Goal: Task Accomplishment & Management: Manage account settings

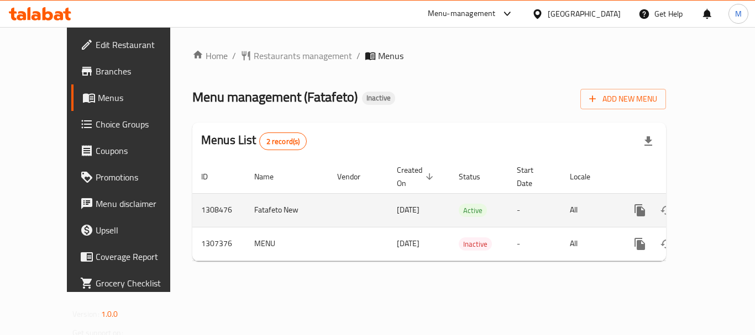
click at [716, 204] on icon "enhanced table" at bounding box center [719, 210] width 13 height 13
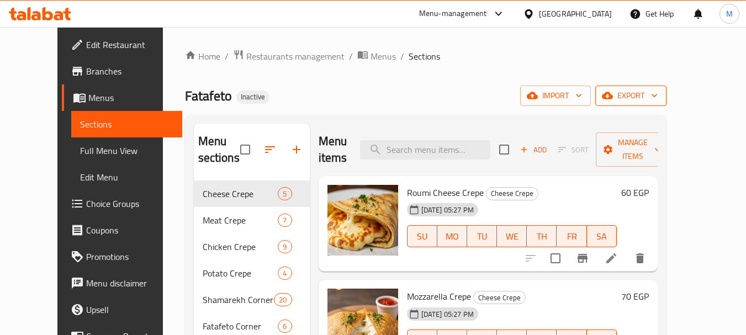
click at [658, 97] on span "export" at bounding box center [631, 96] width 54 height 14
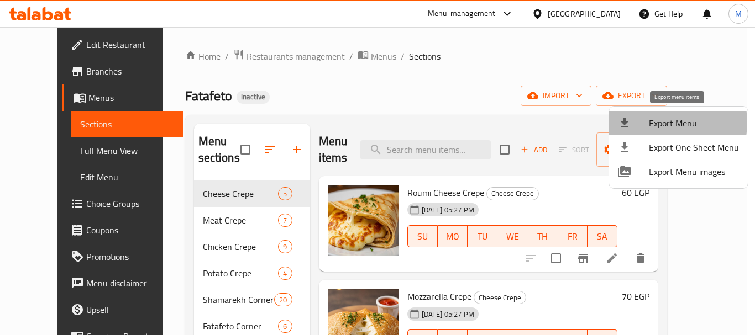
click at [660, 123] on span "Export Menu" at bounding box center [694, 123] width 90 height 13
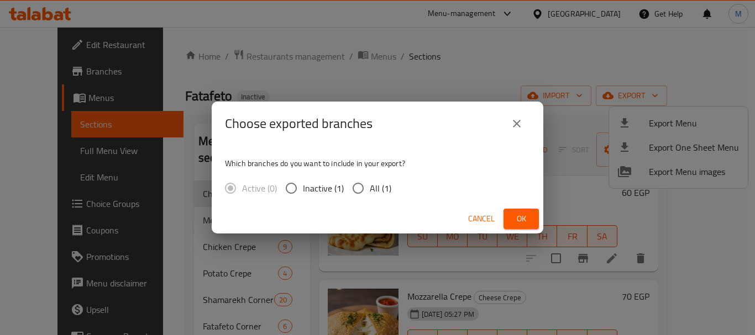
click at [347, 188] on input "All (1)" at bounding box center [357, 188] width 23 height 23
radio input "true"
click at [524, 217] on span "Ok" at bounding box center [521, 219] width 18 height 14
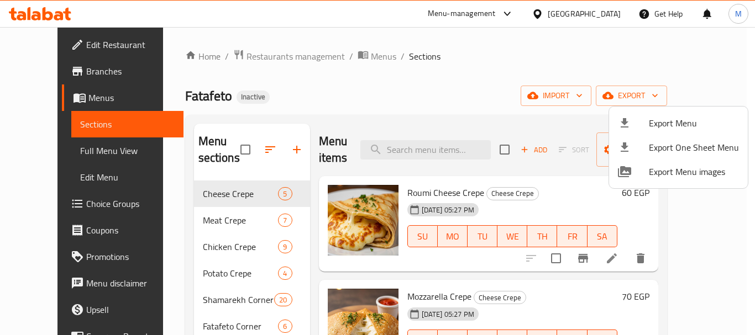
click at [345, 51] on div at bounding box center [377, 167] width 755 height 335
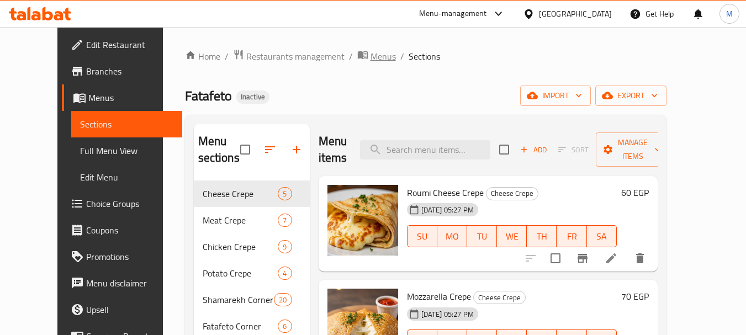
click at [371, 55] on span "Menus" at bounding box center [383, 56] width 25 height 13
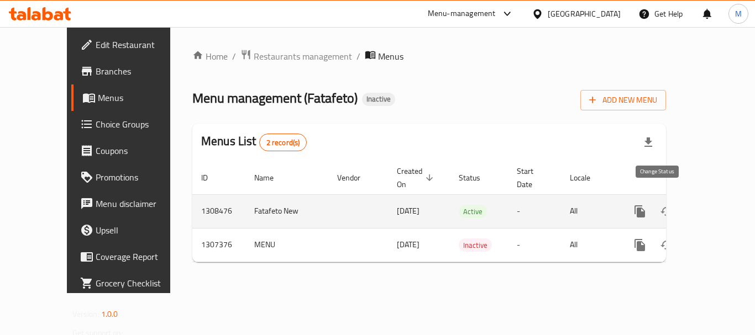
click at [662, 205] on icon "enhanced table" at bounding box center [666, 211] width 13 height 13
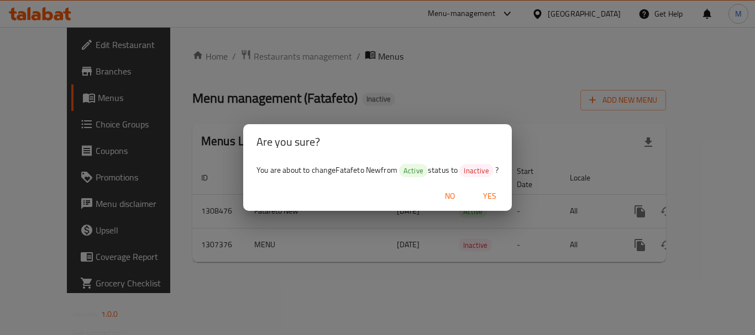
click at [486, 200] on span "Yes" at bounding box center [489, 196] width 27 height 14
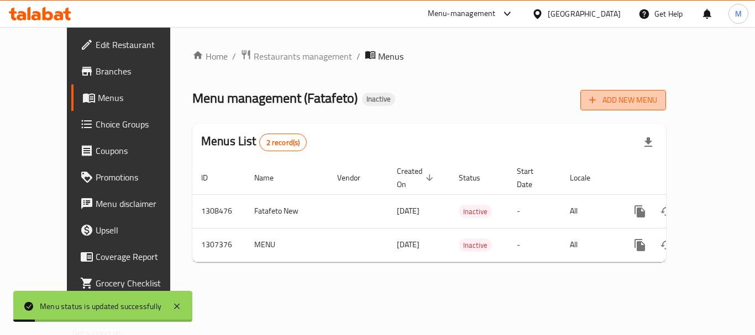
click at [657, 94] on span "Add New Menu" at bounding box center [623, 100] width 68 height 14
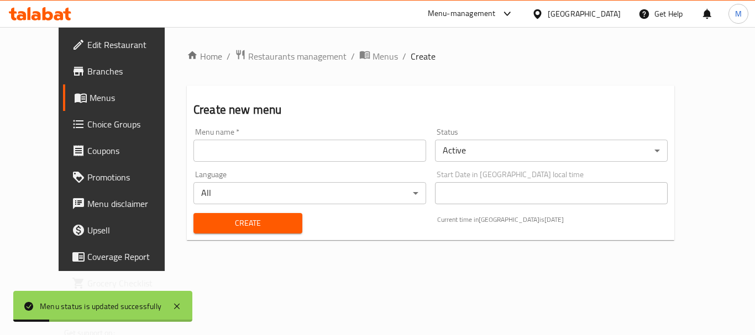
click at [338, 142] on input "text" at bounding box center [309, 151] width 233 height 22
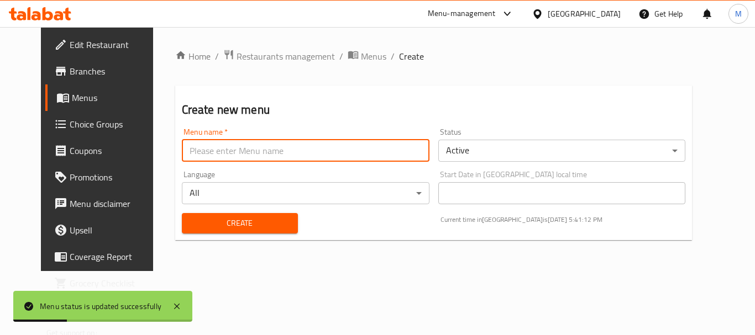
type input "Menu 1"
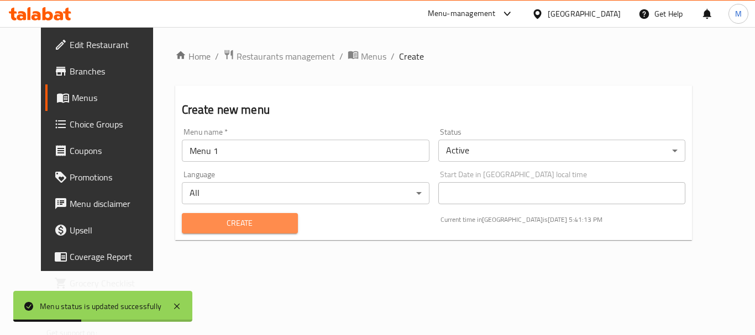
click at [243, 220] on span "Create" at bounding box center [240, 224] width 98 height 14
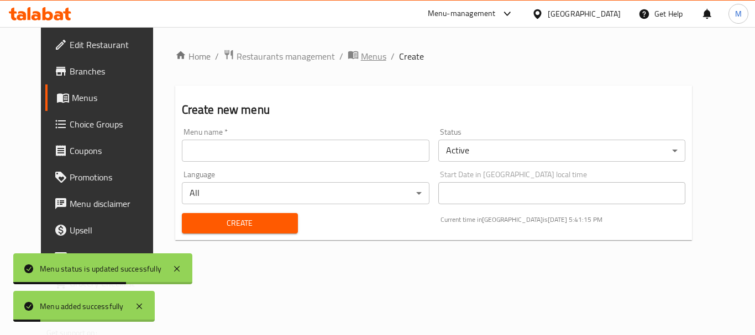
click at [361, 58] on span "Menus" at bounding box center [373, 56] width 25 height 13
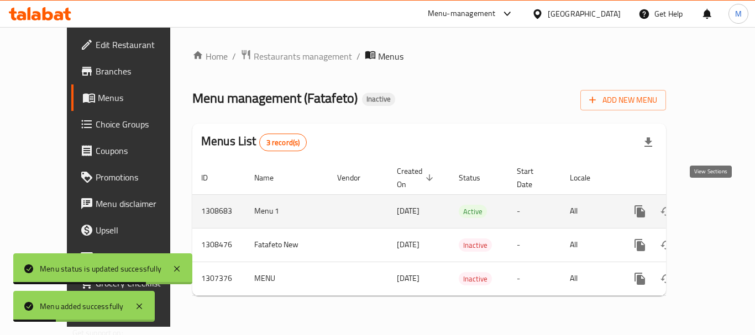
click at [714, 207] on icon "enhanced table" at bounding box center [719, 212] width 10 height 10
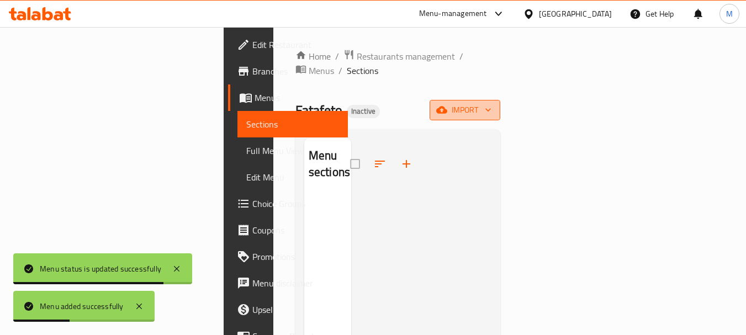
click at [501, 100] on button "import" at bounding box center [465, 110] width 71 height 20
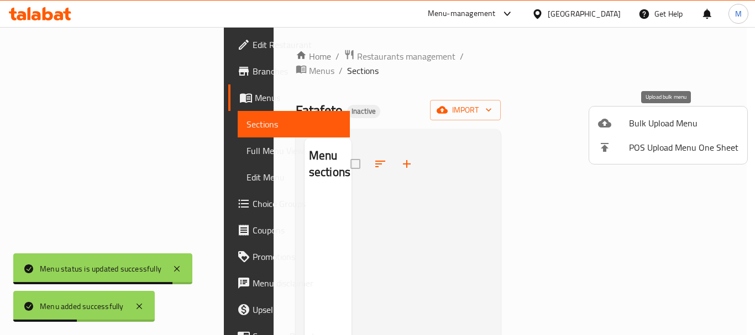
click at [639, 130] on span "Bulk Upload Menu" at bounding box center [683, 123] width 109 height 13
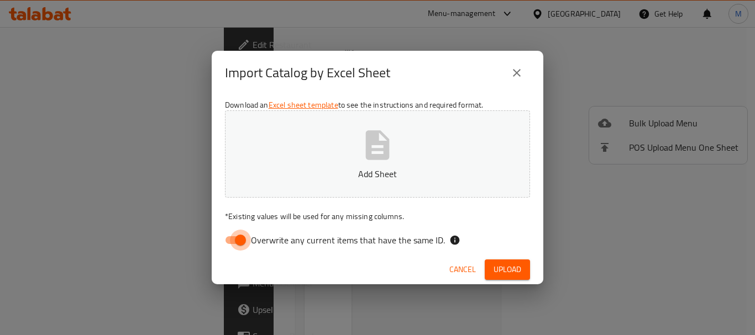
click at [237, 240] on input "Overwrite any current items that have the same ID." at bounding box center [240, 240] width 63 height 21
checkbox input "false"
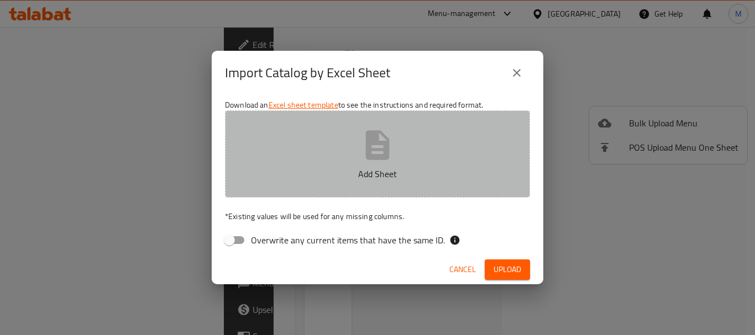
click at [334, 179] on p "Add Sheet" at bounding box center [377, 173] width 271 height 13
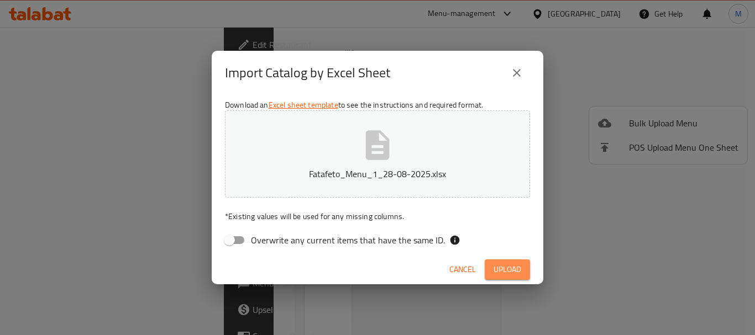
click at [507, 263] on span "Upload" at bounding box center [507, 270] width 28 height 14
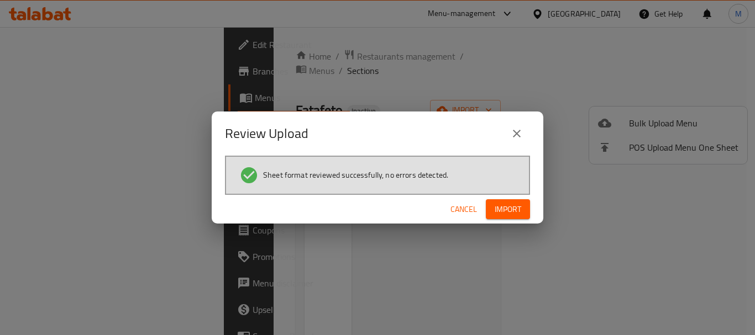
drag, startPoint x: 524, startPoint y: 185, endPoint x: 523, endPoint y: 196, distance: 11.1
click at [524, 191] on div "Sheet format reviewed successfully, no errors detected." at bounding box center [377, 175] width 305 height 39
click at [523, 199] on div "Cancel Import" at bounding box center [377, 209] width 331 height 29
click at [503, 212] on span "Import" at bounding box center [507, 210] width 27 height 14
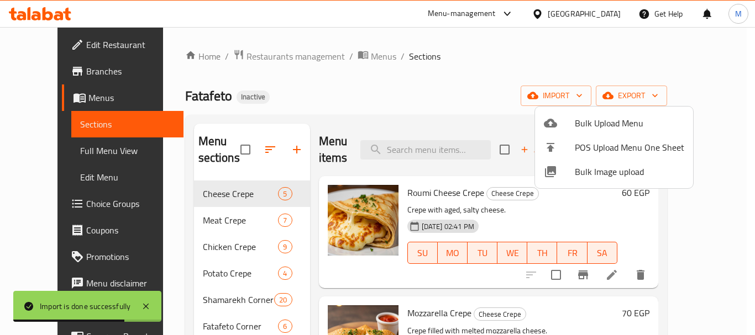
click at [488, 77] on div at bounding box center [377, 167] width 755 height 335
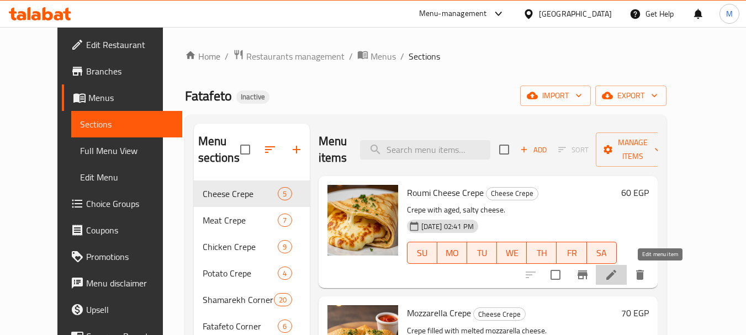
click at [618, 271] on icon at bounding box center [611, 274] width 13 height 13
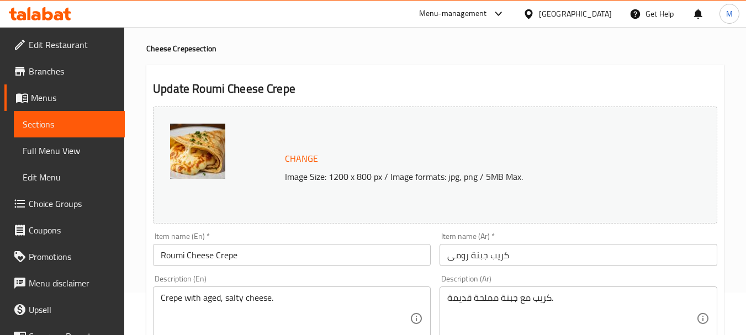
scroll to position [55, 0]
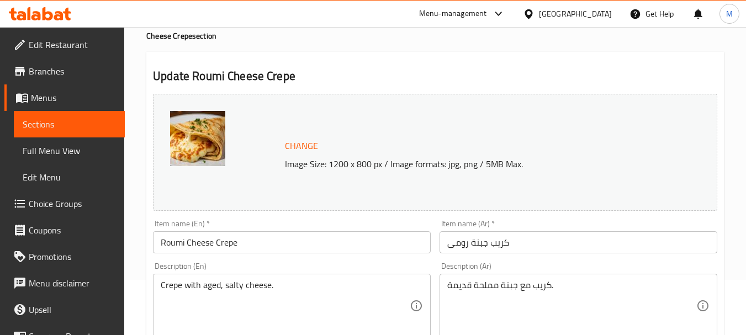
click at [207, 291] on textarea "Crepe with aged, salty cheese." at bounding box center [285, 306] width 249 height 52
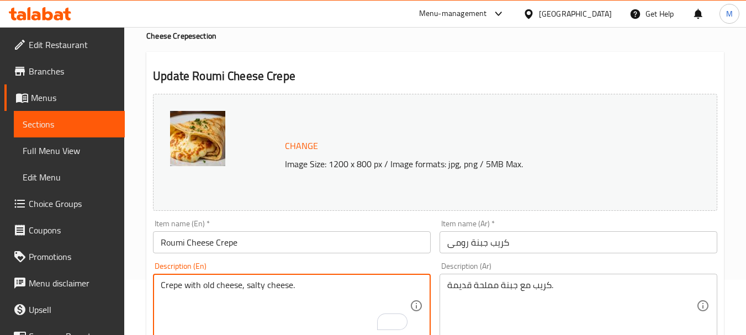
type textarea "Crepe with old cheese, salty cheese."
click at [270, 242] on input "Roumi Cheese Crepe" at bounding box center [292, 242] width 278 height 22
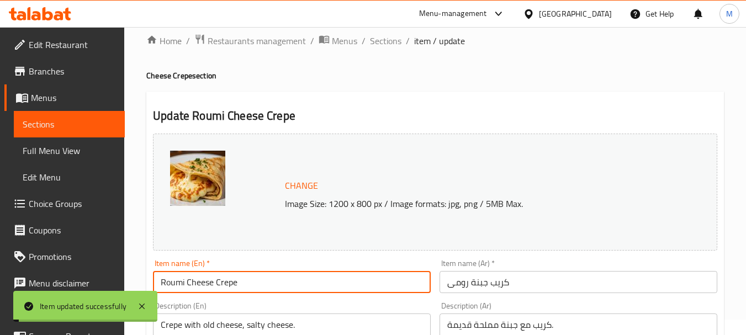
scroll to position [0, 0]
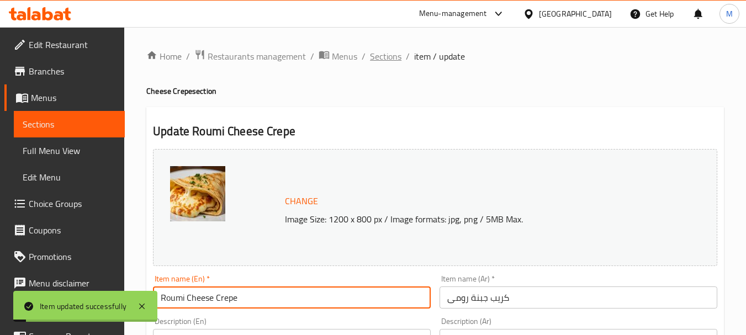
click at [391, 60] on span "Sections" at bounding box center [385, 56] width 31 height 13
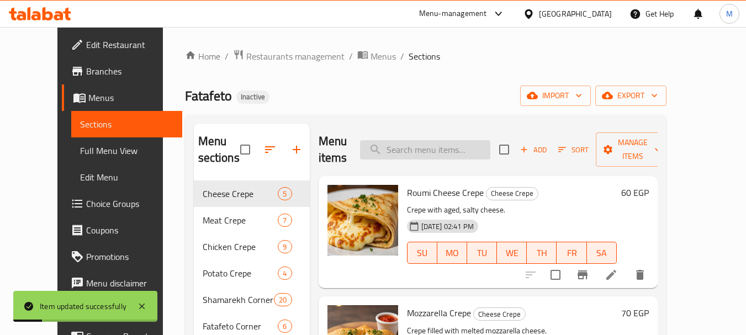
click at [445, 152] on input "search" at bounding box center [425, 149] width 130 height 19
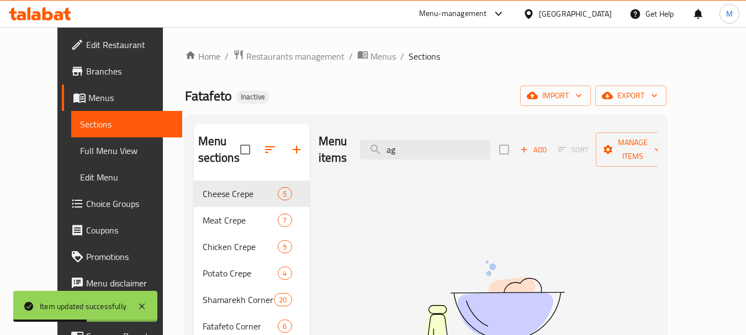
type input "a"
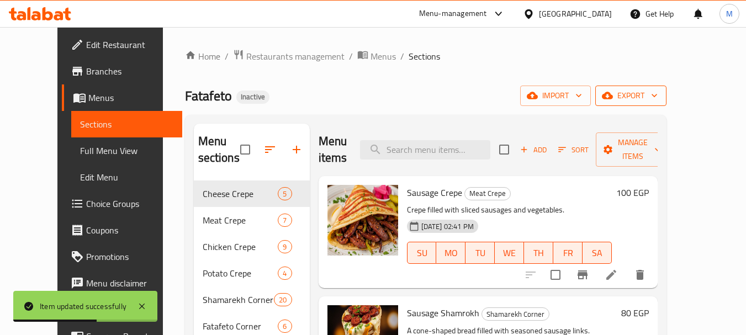
click at [658, 99] on span "export" at bounding box center [631, 96] width 54 height 14
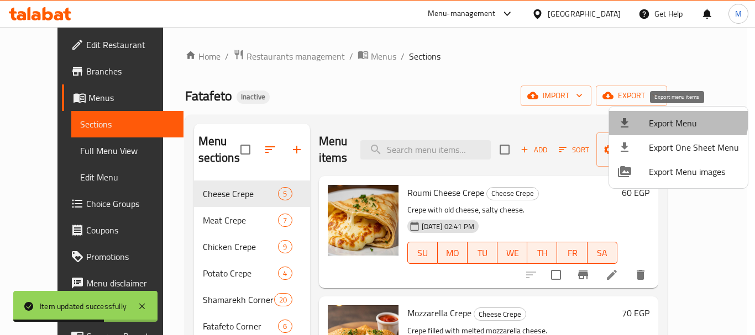
click at [666, 117] on span "Export Menu" at bounding box center [694, 123] width 90 height 13
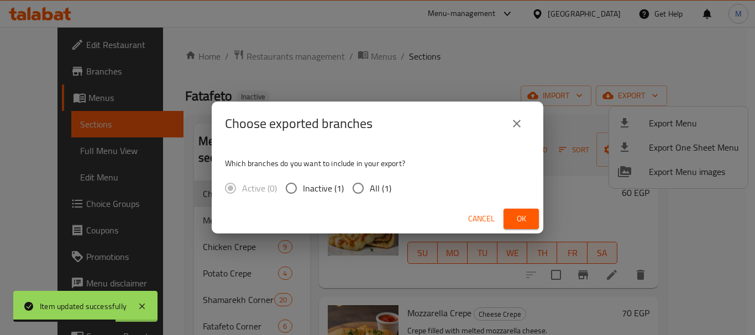
click at [377, 190] on span "All (1)" at bounding box center [381, 188] width 22 height 13
click at [370, 190] on input "All (1)" at bounding box center [357, 188] width 23 height 23
radio input "true"
drag, startPoint x: 518, startPoint y: 220, endPoint x: 499, endPoint y: 213, distance: 20.4
click at [518, 219] on span "Ok" at bounding box center [521, 219] width 18 height 14
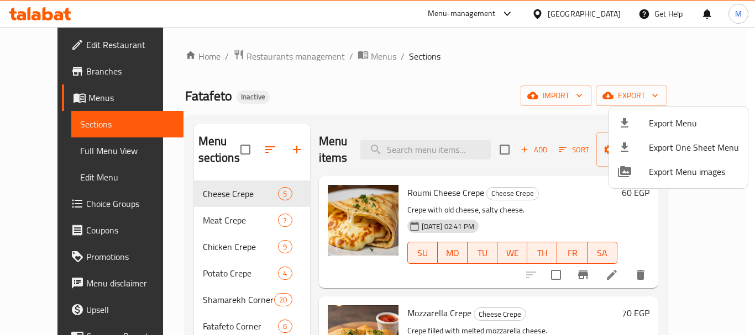
click at [350, 59] on div at bounding box center [377, 167] width 755 height 335
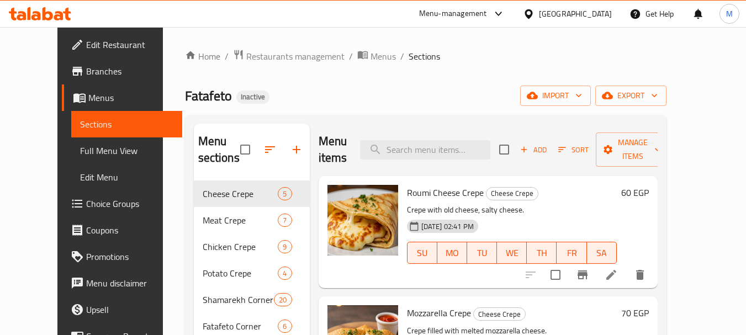
click at [371, 59] on span "Menus" at bounding box center [383, 56] width 25 height 13
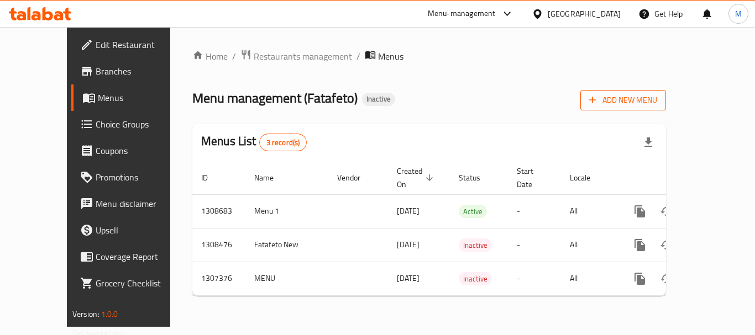
click at [657, 102] on span "Add New Menu" at bounding box center [623, 100] width 68 height 14
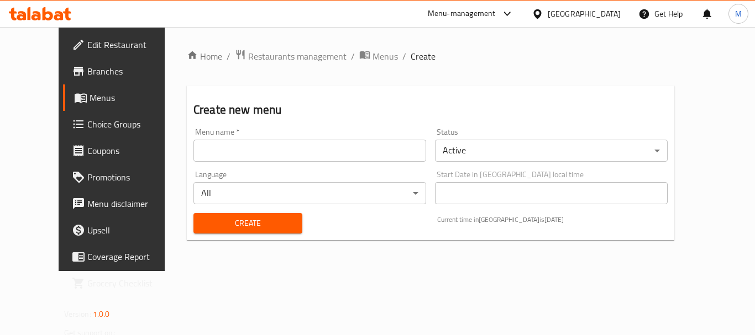
drag, startPoint x: 297, startPoint y: 154, endPoint x: 284, endPoint y: 155, distance: 13.3
click at [296, 154] on input "text" at bounding box center [309, 151] width 233 height 22
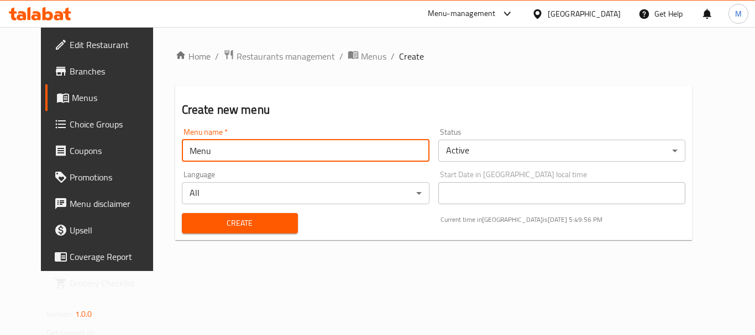
type input "Menu"
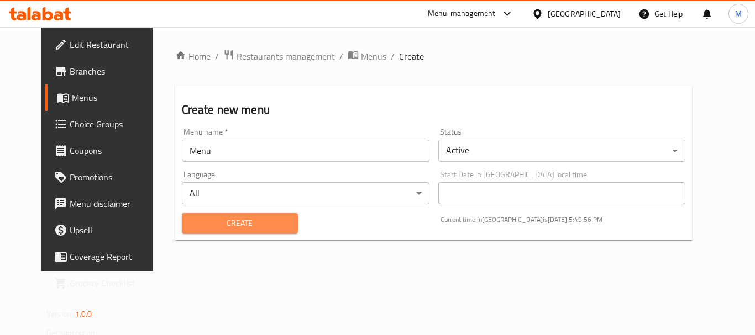
click at [191, 227] on span "Create" at bounding box center [240, 224] width 98 height 14
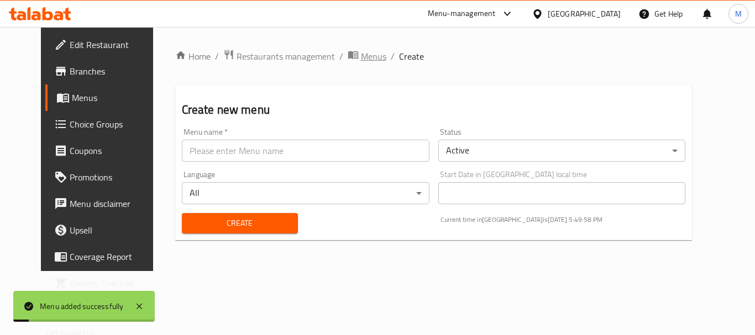
click at [361, 56] on span "Menus" at bounding box center [373, 56] width 25 height 13
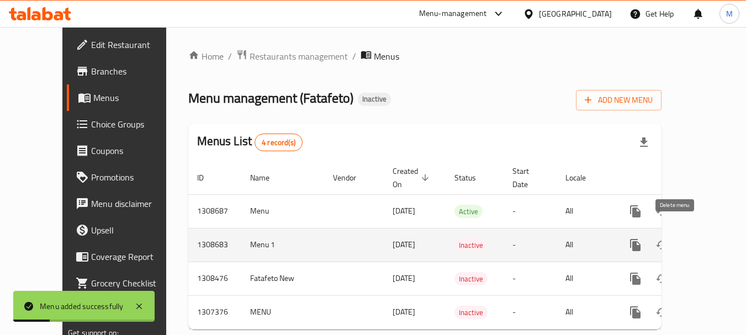
click at [685, 240] on icon "enhanced table" at bounding box center [689, 245] width 8 height 10
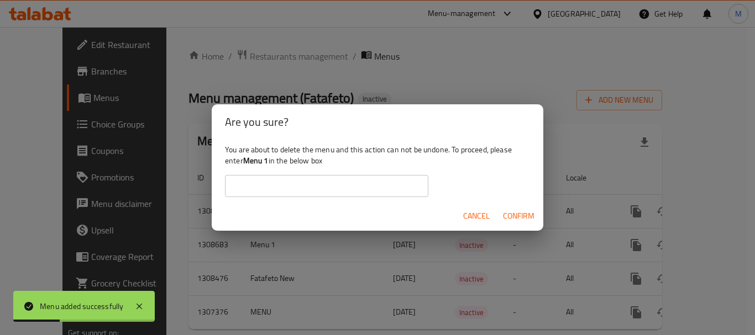
click at [303, 194] on input "text" at bounding box center [326, 186] width 203 height 22
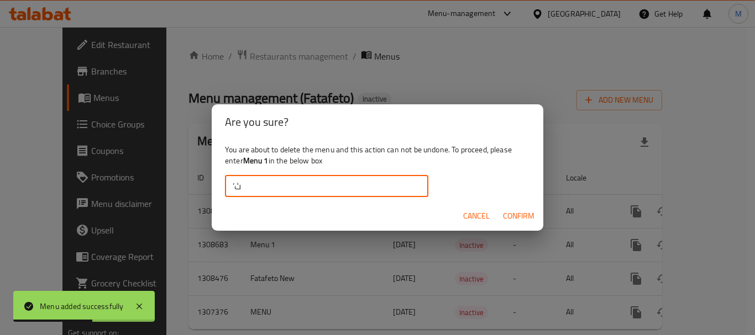
type input "’"
click at [249, 190] on input "Meni 1" at bounding box center [326, 186] width 203 height 22
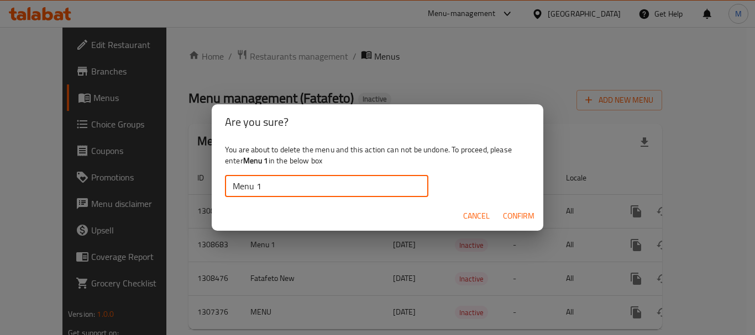
type input "Menu 1"
click at [525, 215] on span "Confirm" at bounding box center [518, 216] width 31 height 14
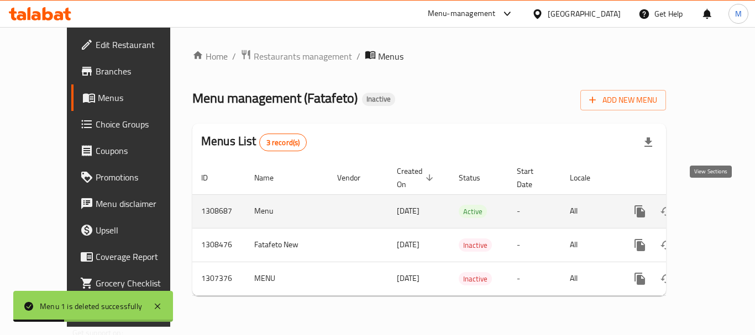
click at [713, 205] on icon "enhanced table" at bounding box center [719, 211] width 13 height 13
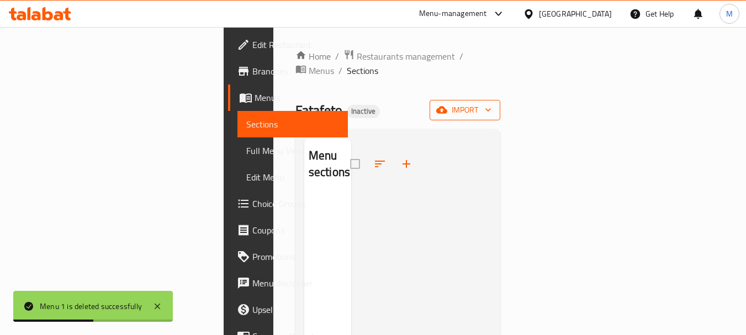
click at [492, 103] on span "import" at bounding box center [465, 110] width 53 height 14
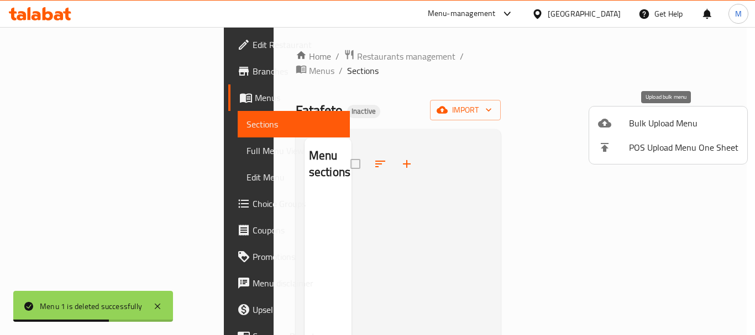
click at [648, 122] on span "Bulk Upload Menu" at bounding box center [683, 123] width 109 height 13
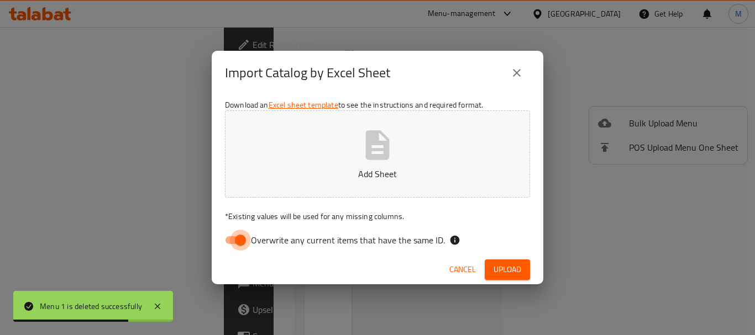
click at [236, 240] on input "Overwrite any current items that have the same ID." at bounding box center [240, 240] width 63 height 21
checkbox input "false"
click at [420, 128] on button "Add Sheet" at bounding box center [377, 153] width 305 height 87
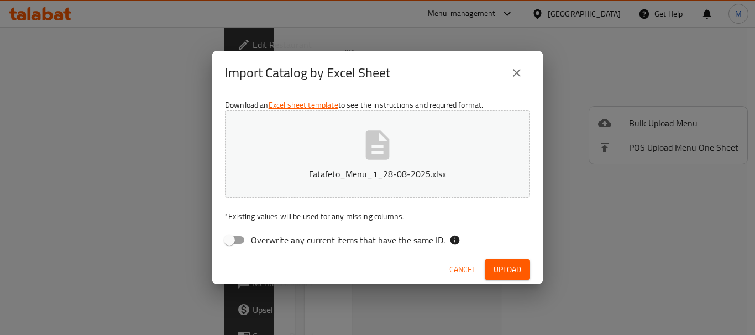
click at [506, 263] on span "Upload" at bounding box center [507, 270] width 28 height 14
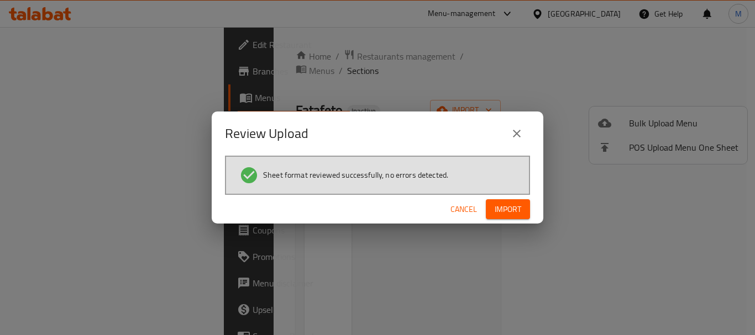
click at [515, 212] on span "Import" at bounding box center [507, 210] width 27 height 14
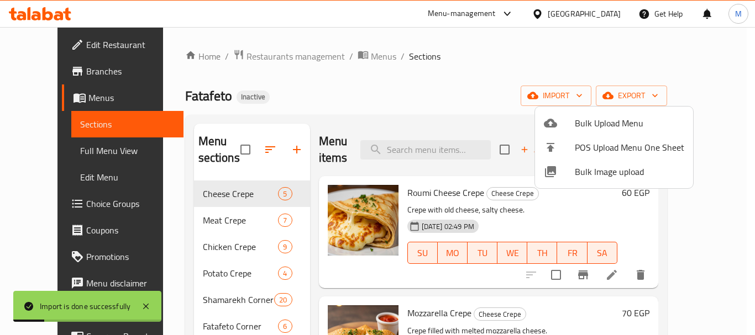
click at [429, 156] on div at bounding box center [377, 167] width 755 height 335
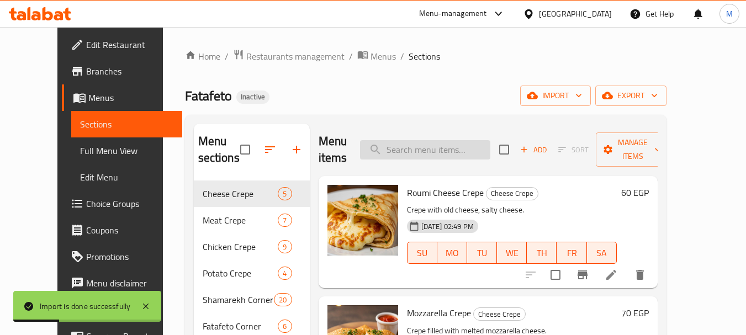
click at [433, 146] on input "search" at bounding box center [425, 149] width 130 height 19
paste input "Super Crunchy Crepe"
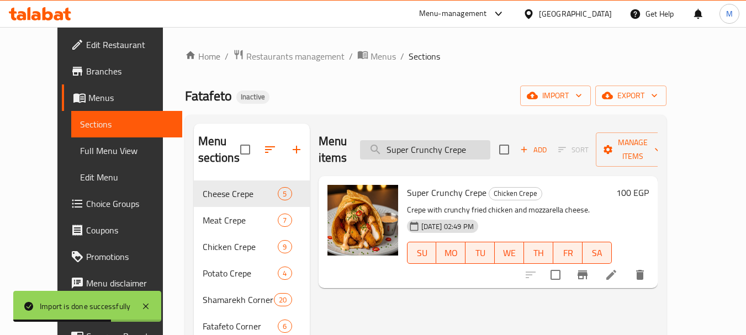
click at [433, 146] on input "Super Crunchy Crepe" at bounding box center [425, 149] width 130 height 19
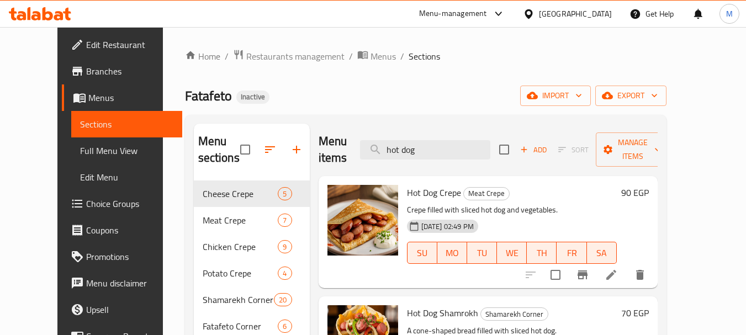
scroll to position [54, 0]
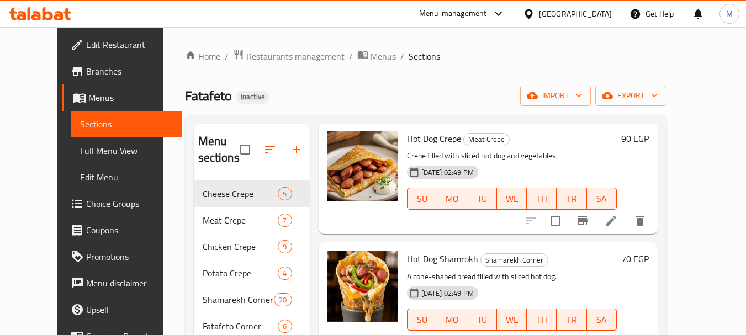
type input "hot dog"
click at [371, 55] on span "Menus" at bounding box center [383, 56] width 25 height 13
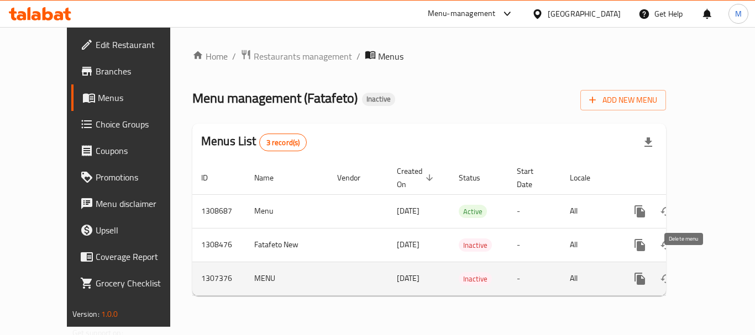
click at [686, 272] on icon "enhanced table" at bounding box center [692, 278] width 13 height 13
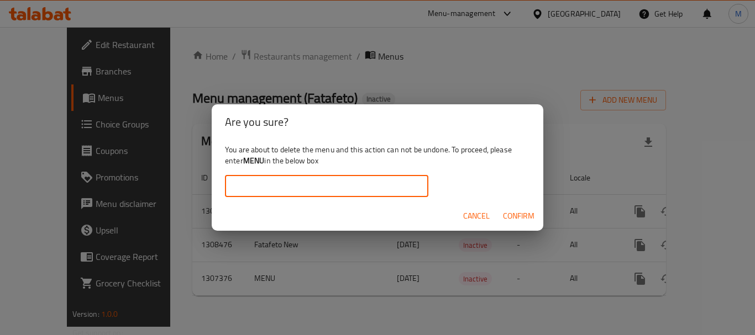
click at [310, 182] on input "text" at bounding box center [326, 186] width 203 height 22
type input "MENU"
click at [521, 217] on span "Confirm" at bounding box center [518, 216] width 31 height 14
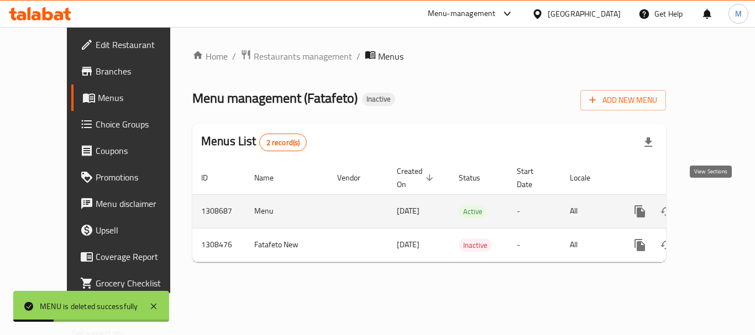
click at [713, 205] on icon "enhanced table" at bounding box center [719, 211] width 13 height 13
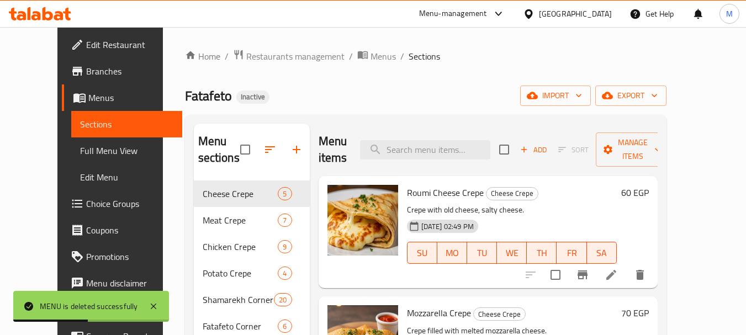
click at [86, 41] on span "Edit Restaurant" at bounding box center [129, 44] width 87 height 13
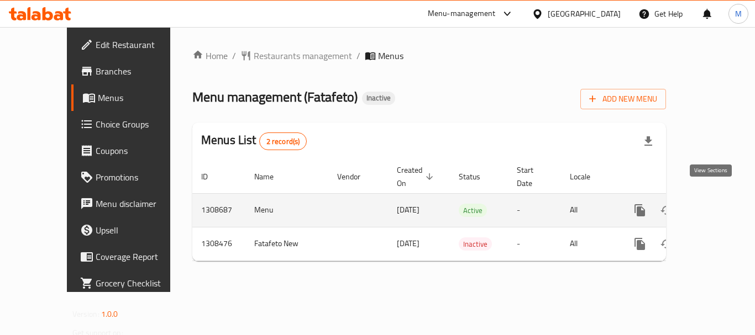
click at [714, 206] on icon "enhanced table" at bounding box center [719, 211] width 10 height 10
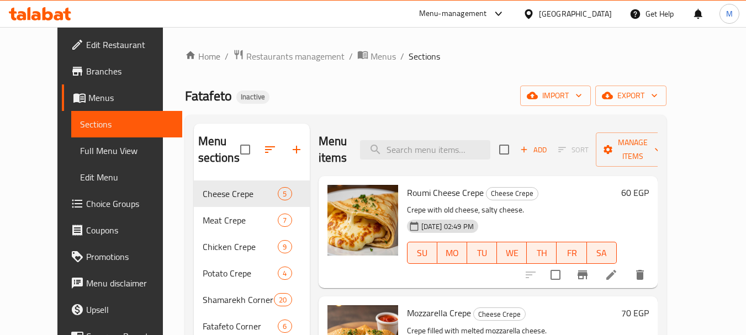
drag, startPoint x: 67, startPoint y: 153, endPoint x: 17, endPoint y: 239, distance: 99.8
click at [80, 152] on span "Full Menu View" at bounding box center [126, 150] width 93 height 13
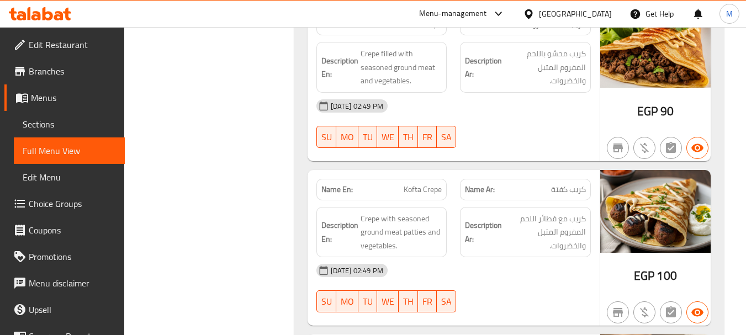
scroll to position [1215, 0]
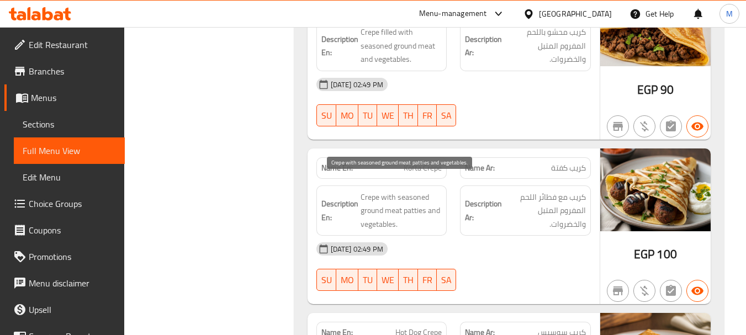
click at [405, 191] on span "Crepe with seasoned ground meat patties and vegetables." at bounding box center [402, 211] width 82 height 41
copy span "Crepe with seasoned ground meat patties and vegetables."
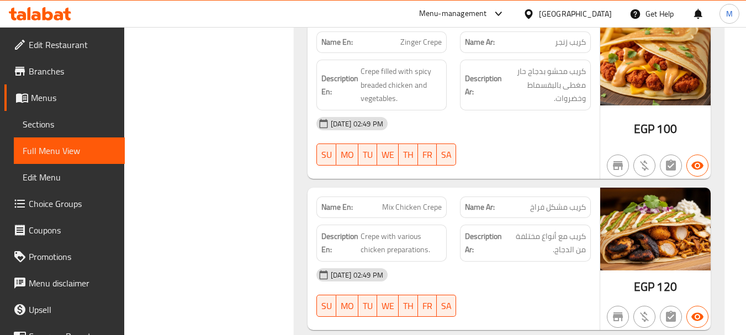
scroll to position [3315, 0]
click at [405, 201] on span "Mix Chicken Crepe" at bounding box center [412, 207] width 60 height 12
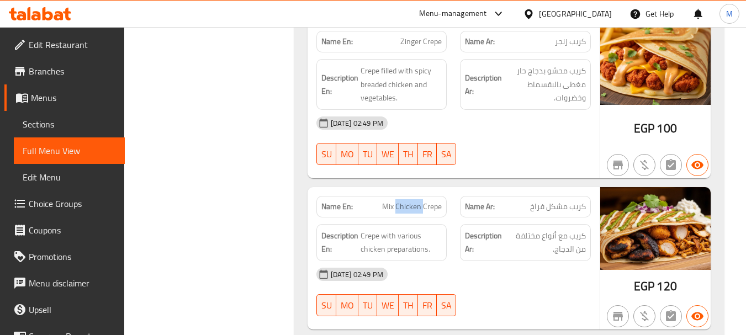
click at [405, 201] on span "Mix Chicken Crepe" at bounding box center [412, 207] width 60 height 12
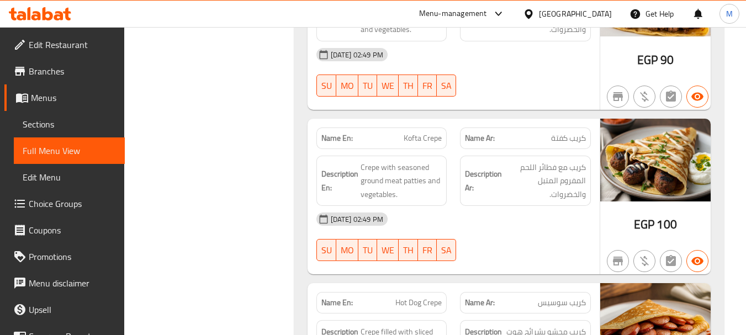
click at [418, 133] on span "Kofta Crepe" at bounding box center [423, 139] width 38 height 12
copy span "Kofta Crepe"
drag, startPoint x: 218, startPoint y: 202, endPoint x: 251, endPoint y: 2, distance: 202.7
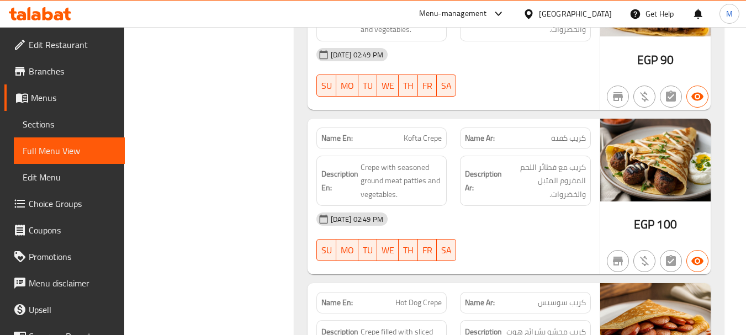
click at [410, 133] on span "Kofta Crepe" at bounding box center [423, 139] width 38 height 12
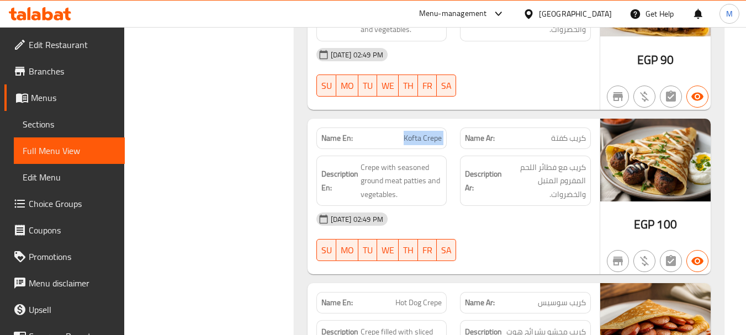
copy span "Kofta Crepe"
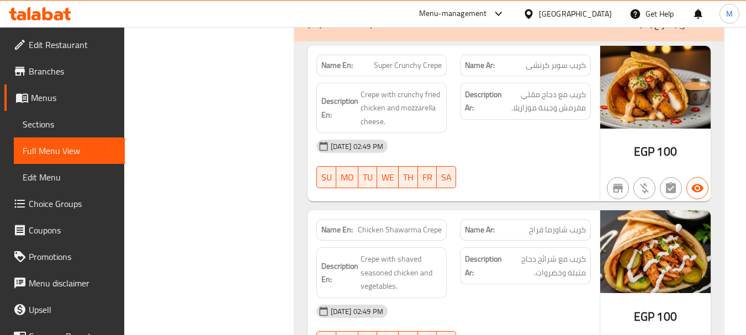
scroll to position [2240, 0]
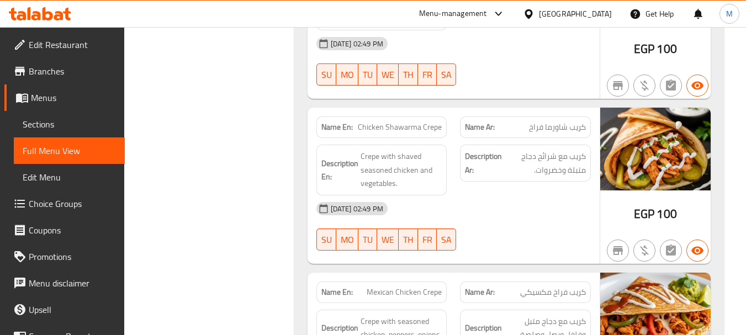
click at [510, 196] on div "[DATE] 02:49 PM" at bounding box center [454, 209] width 288 height 27
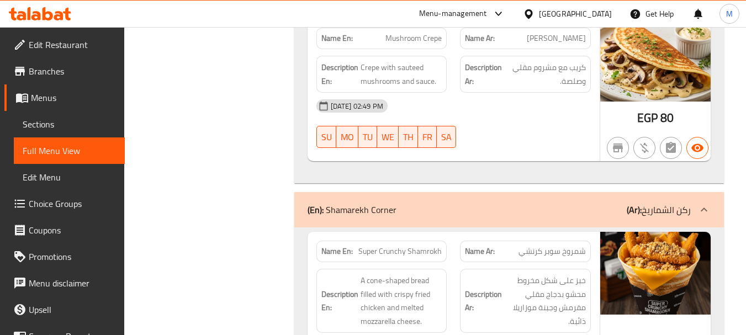
scroll to position [4284, 0]
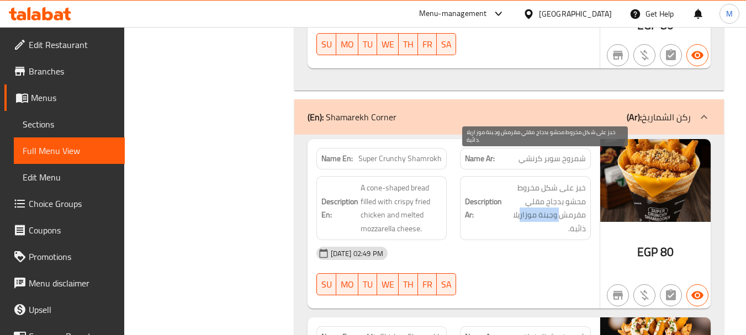
drag, startPoint x: 563, startPoint y: 187, endPoint x: 329, endPoint y: 248, distance: 241.6
click at [495, 191] on h6 "Description Ar: خبز على شكل مخروط محشو بدجاج مقلي مقرمش وجبنة موزاريلا ذائبة." at bounding box center [525, 208] width 121 height 54
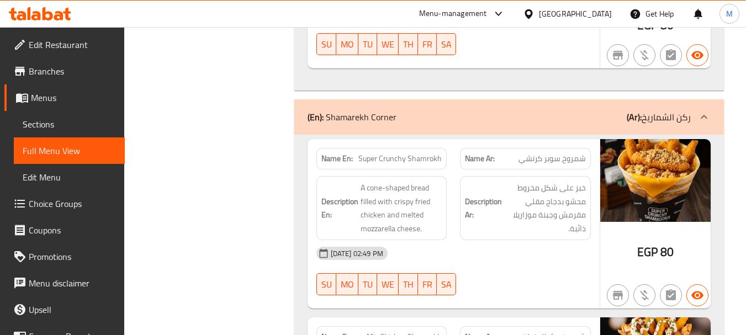
click at [545, 210] on div "Description Ar: خبز على شكل مخروط محشو بدجاج مقلي مقرمش وجبنة موزاريلا ذائبة." at bounding box center [525, 208] width 131 height 64
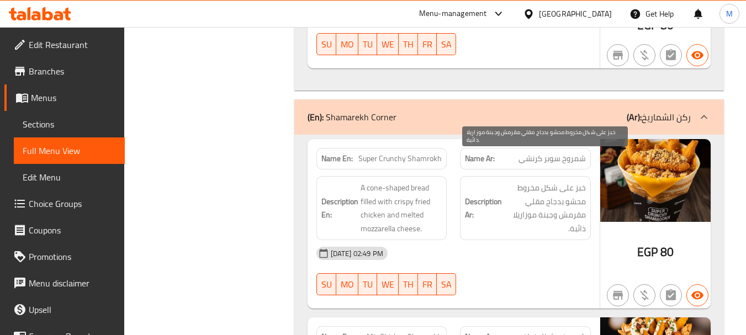
click at [555, 205] on span "خبز على شكل مخروط محشو بدجاج مقلي مقرمش وجبنة موزاريلا ذائبة." at bounding box center [545, 208] width 82 height 54
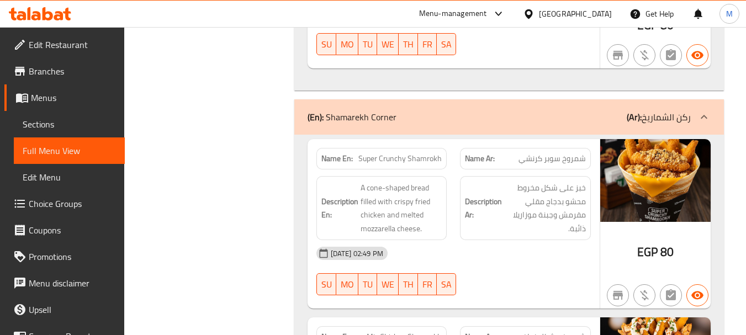
click at [524, 240] on div "[DATE] 02:49 PM" at bounding box center [454, 253] width 288 height 27
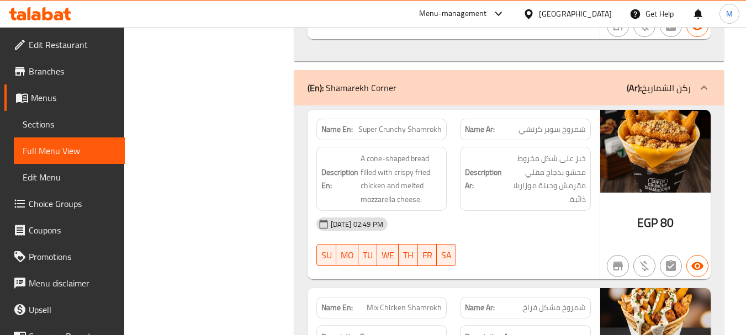
scroll to position [4339, 0]
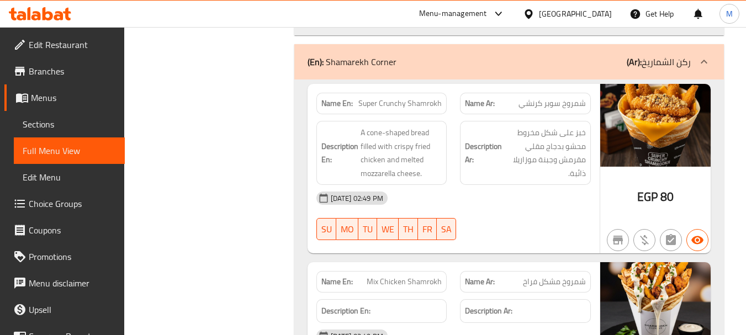
click at [519, 185] on div "[DATE] 02:49 PM" at bounding box center [454, 198] width 288 height 27
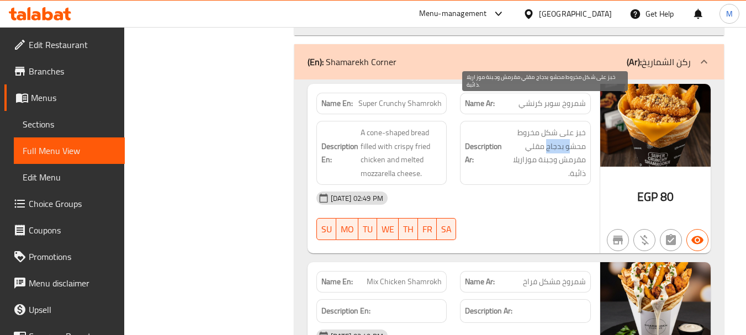
drag, startPoint x: 573, startPoint y: 115, endPoint x: 546, endPoint y: 116, distance: 26.5
click at [546, 126] on span "خبز على شكل مخروط محشو بدجاج مقلي مقرمش وجبنة موزاريلا ذائبة." at bounding box center [545, 153] width 82 height 54
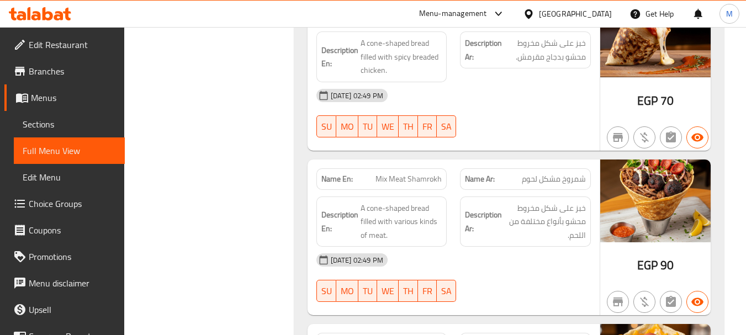
scroll to position [5333, 0]
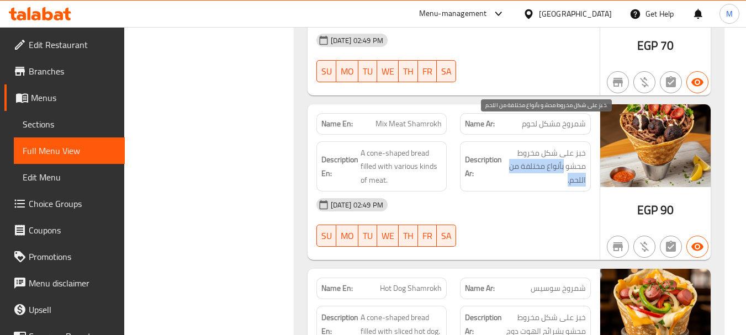
drag, startPoint x: 563, startPoint y: 138, endPoint x: 517, endPoint y: 150, distance: 48.1
click at [517, 150] on span "خبز على شكل مخروط محشو بأنواع مختلفة من اللحم." at bounding box center [545, 166] width 82 height 41
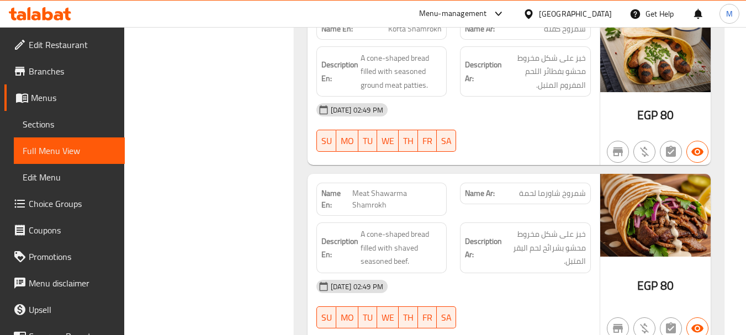
scroll to position [6107, 0]
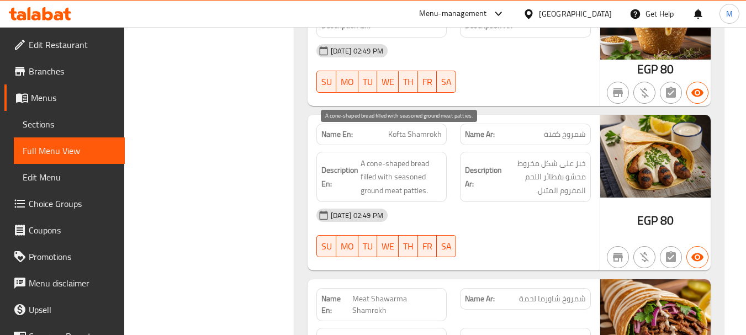
click at [417, 162] on span "A cone-shaped bread filled with seasoned ground meat patties." at bounding box center [402, 177] width 82 height 41
copy span "patties"
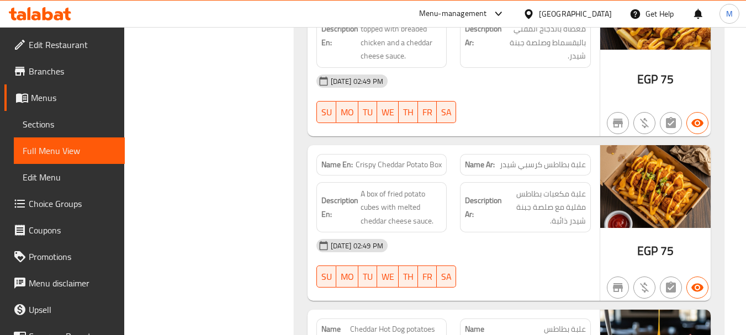
scroll to position [9863, 0]
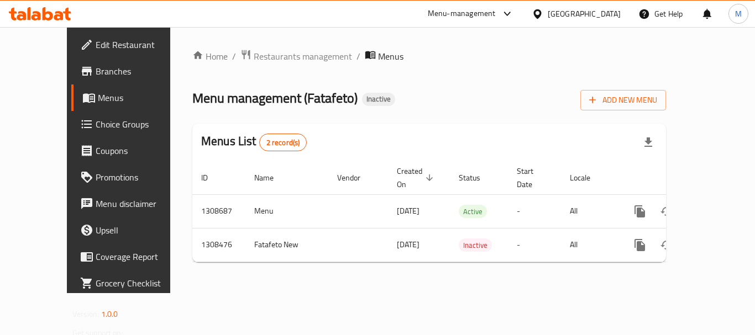
drag, startPoint x: 418, startPoint y: 314, endPoint x: 487, endPoint y: 286, distance: 74.8
click at [425, 293] on div "Home / Restaurants management / Menus Menu management ( Fatafeto ) Inactive Add…" at bounding box center [429, 160] width 518 height 266
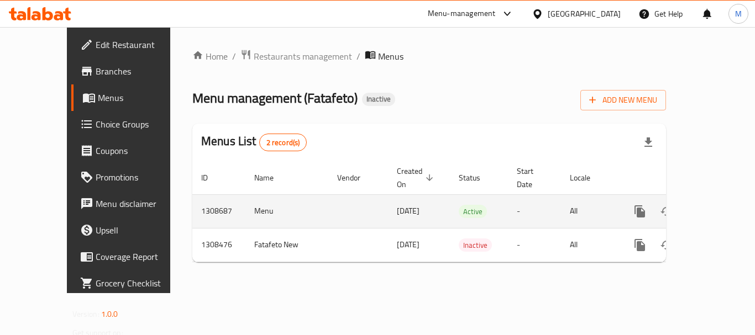
click at [717, 205] on icon "enhanced table" at bounding box center [719, 211] width 13 height 13
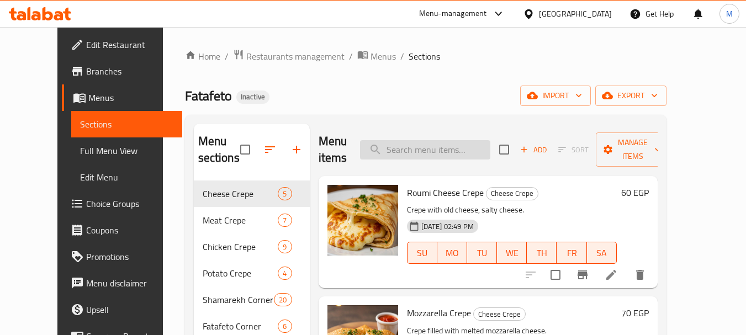
click at [431, 154] on input "search" at bounding box center [425, 149] width 130 height 19
paste input "https://portal.talabat.com/eg/p/menu-management#/restaurants/704445/menus/13086…"
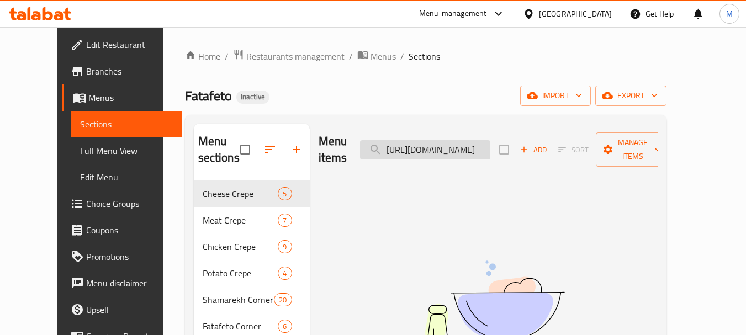
type input "https://portal.talabat.com/eg/p/menu-management#/restaurants/704445/menus/13086…"
click at [431, 151] on div "Menu items https://portal.talabat.com/eg/p/menu-management#/restaurants/704445/…" at bounding box center [488, 150] width 339 height 52
click at [436, 140] on input "https://portal.talabat.com/eg/p/menu-management#/restaurants/704445/menus/13086…" at bounding box center [425, 149] width 130 height 19
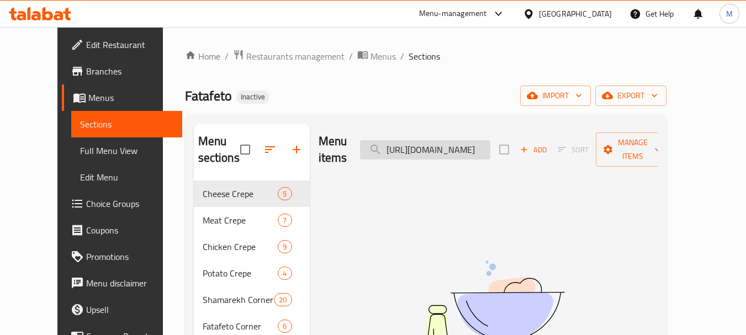
click at [436, 140] on input "https://portal.talabat.com/eg/p/menu-management#/restaurants/704445/menus/13086…" at bounding box center [425, 149] width 130 height 19
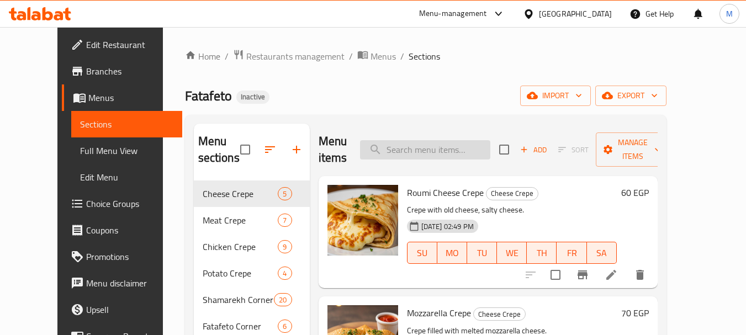
paste input "Kofta Crepe"
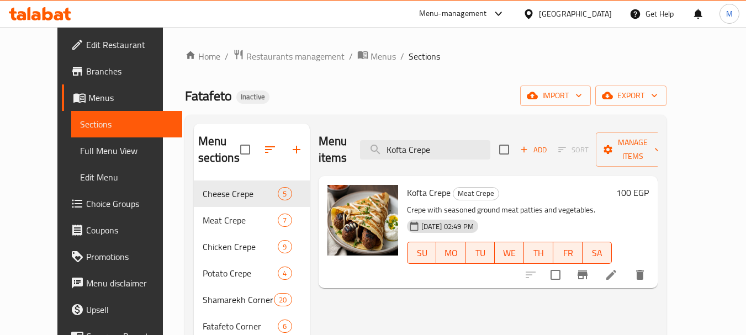
type input "Kofta Crepe"
click at [618, 268] on icon at bounding box center [611, 274] width 13 height 13
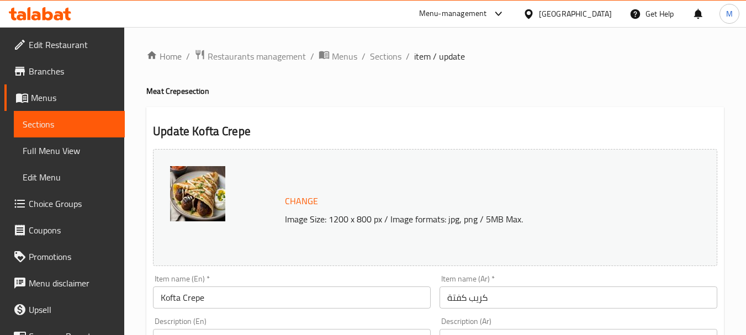
scroll to position [110, 0]
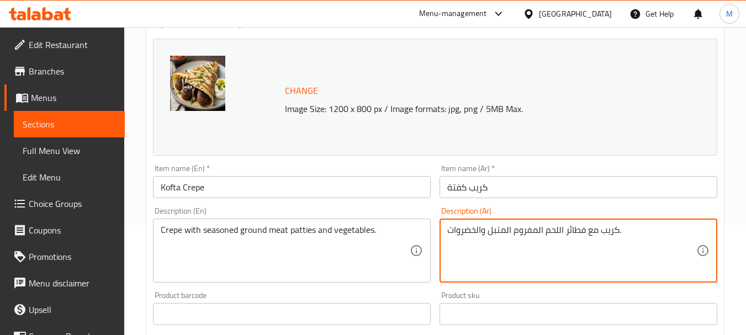
click at [574, 231] on textarea "كريب مع فطائر اللحم المفروم المتبل والخضروات." at bounding box center [571, 251] width 249 height 52
type textarea "كريب مع اللحم المفروم المتبل والخضروات."
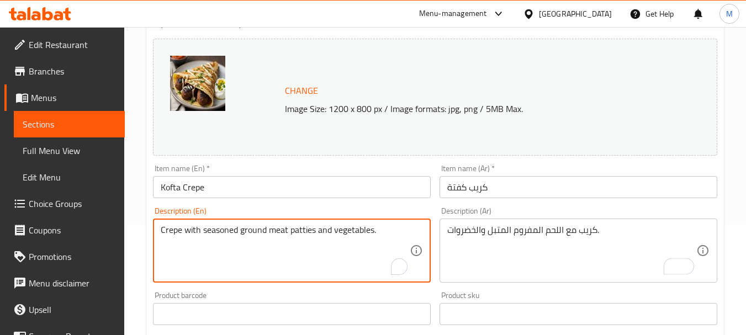
click at [302, 229] on textarea "Crepe with seasoned ground meat patties and vegetables." at bounding box center [285, 251] width 249 height 52
type textarea "Crepe with seasoned ground meat and vegetables."
click at [279, 187] on input "Kofta Crepe" at bounding box center [292, 187] width 278 height 22
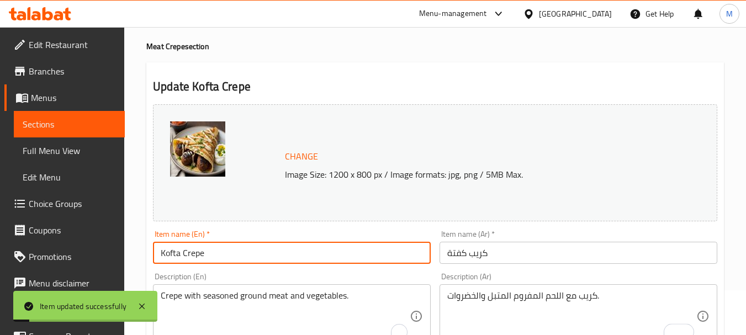
scroll to position [0, 0]
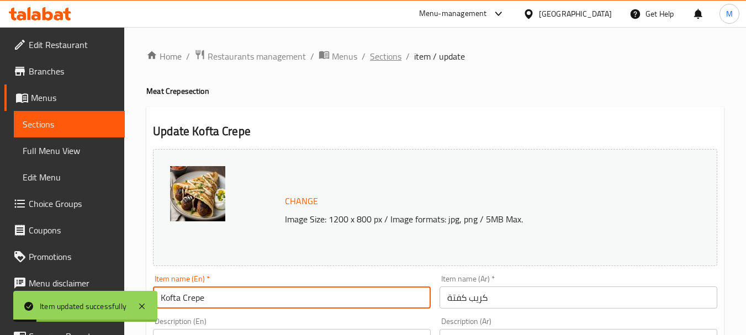
click at [388, 56] on span "Sections" at bounding box center [385, 56] width 31 height 13
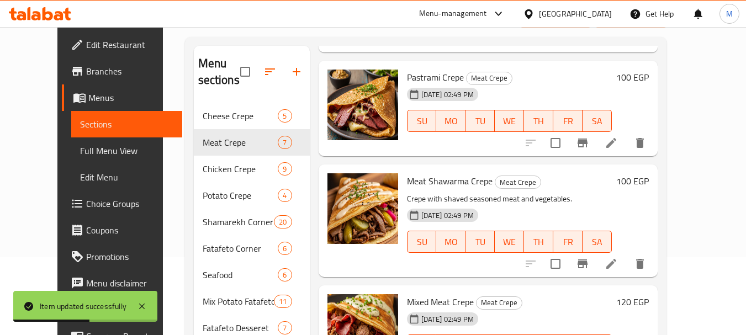
scroll to position [155, 0]
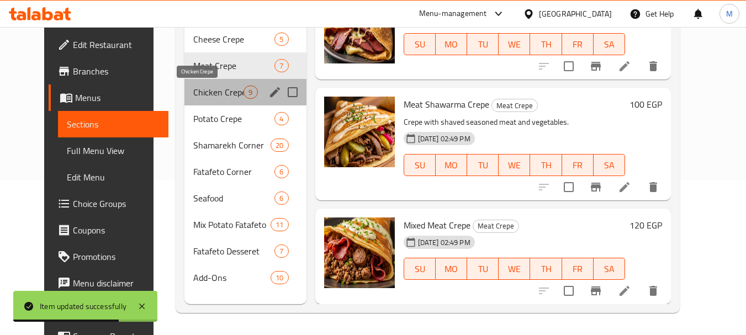
click at [196, 86] on span "Chicken Crepe" at bounding box center [218, 92] width 50 height 13
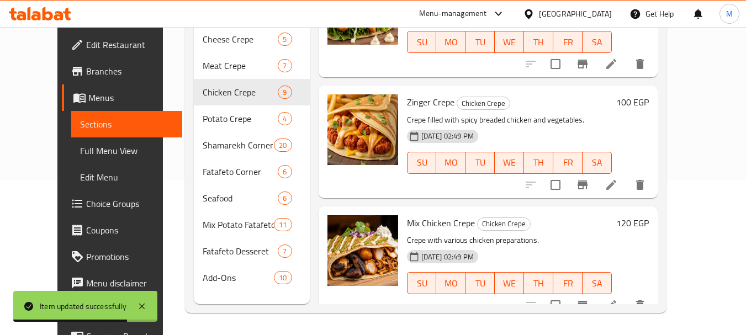
scroll to position [795, 0]
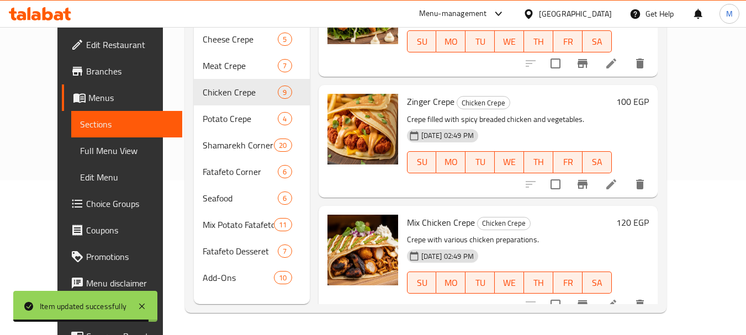
click at [617, 300] on icon at bounding box center [612, 305] width 10 height 10
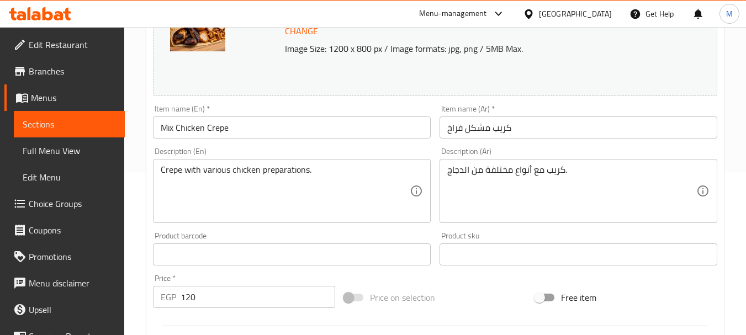
scroll to position [166, 0]
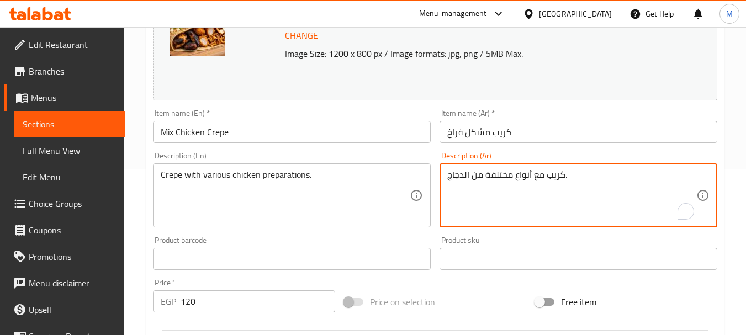
click at [497, 181] on textarea "كريب مع أنواع مختلفة من الدجاج." at bounding box center [571, 196] width 249 height 52
type textarea "كريب مع أنواع مختلفة من الدجاج."
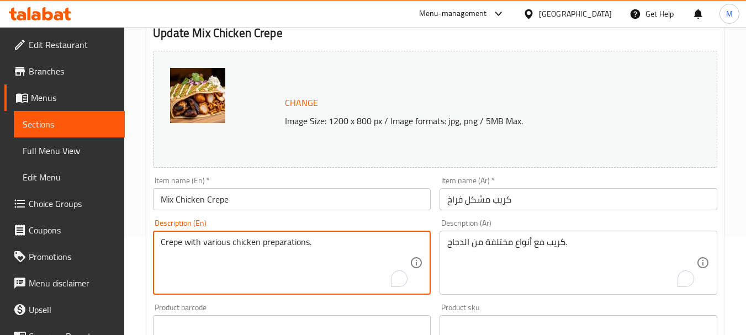
scroll to position [0, 0]
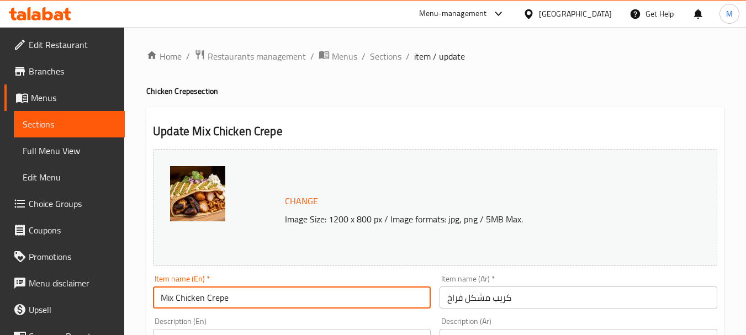
click at [260, 301] on input "Mix Chicken Crepe" at bounding box center [292, 298] width 278 height 22
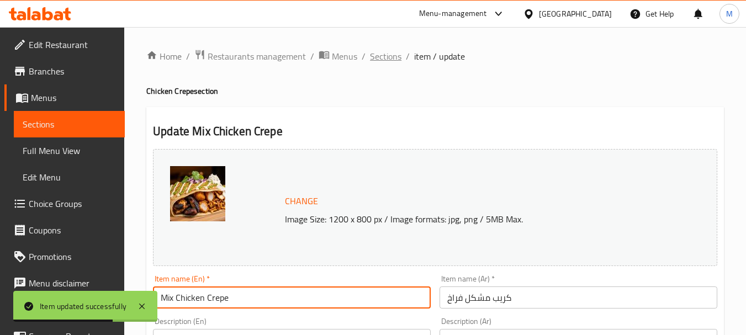
click at [384, 59] on span "Sections" at bounding box center [385, 56] width 31 height 13
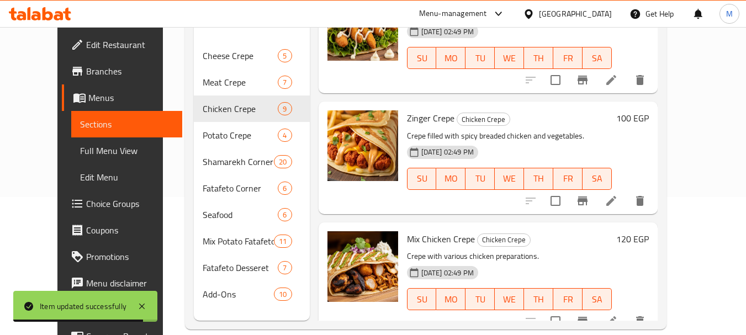
scroll to position [155, 0]
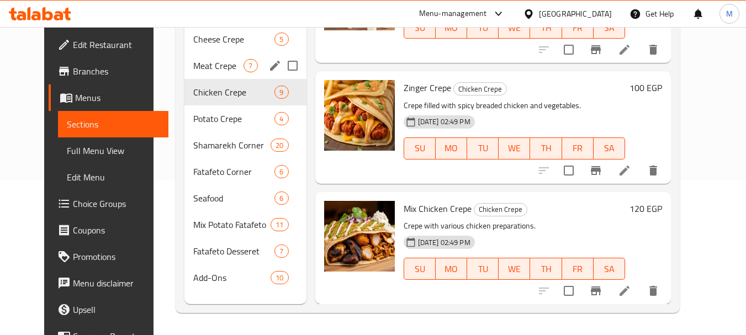
click at [208, 72] on div "Meat Crepe 7" at bounding box center [246, 65] width 122 height 27
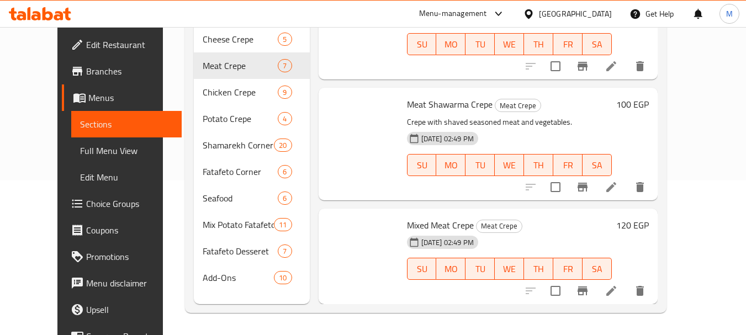
scroll to position [520, 0]
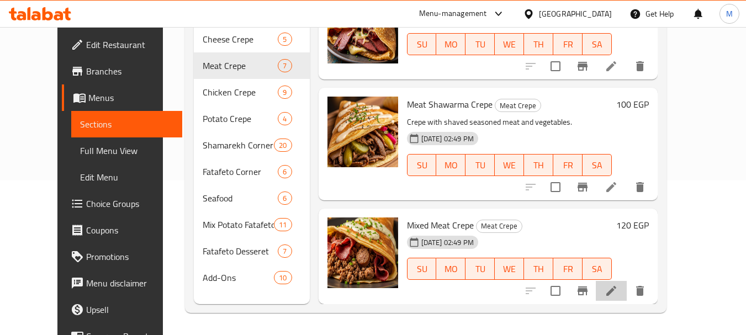
click at [627, 284] on li at bounding box center [611, 291] width 31 height 20
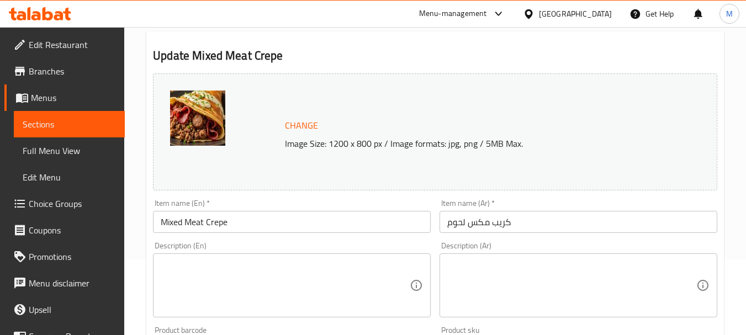
scroll to position [110, 0]
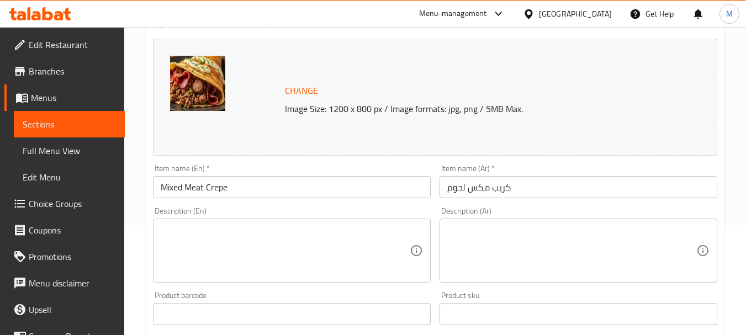
click at [228, 253] on textarea at bounding box center [285, 251] width 249 height 52
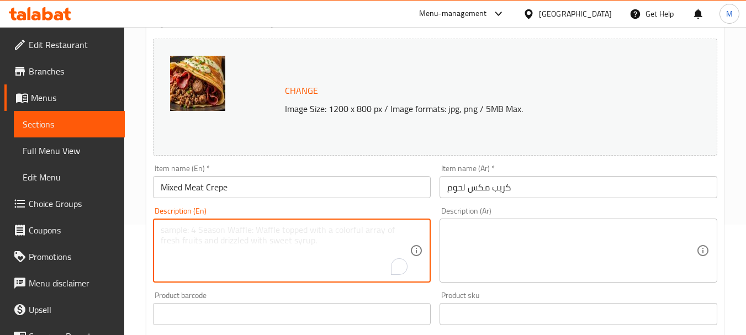
paste textarea "Mixed Meat Crepe"
type textarea "Mixed Meat Crepe"
drag, startPoint x: 245, startPoint y: 231, endPoint x: 139, endPoint y: 222, distance: 105.9
click at [139, 222] on div "Home / Restaurants management / Menus / Sections / item / update Meat Crepe sec…" at bounding box center [435, 302] width 622 height 770
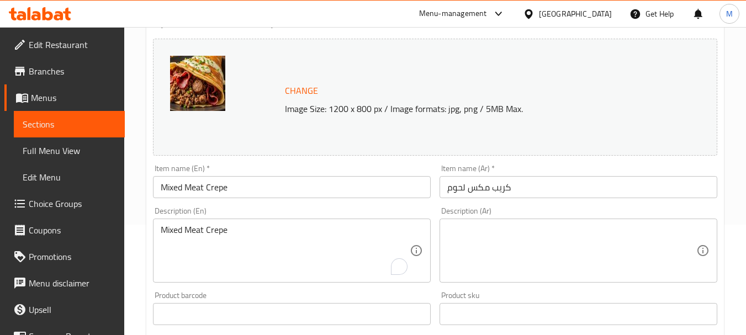
click at [202, 222] on div "Mixed Meat Crepe Description (En)" at bounding box center [292, 251] width 278 height 64
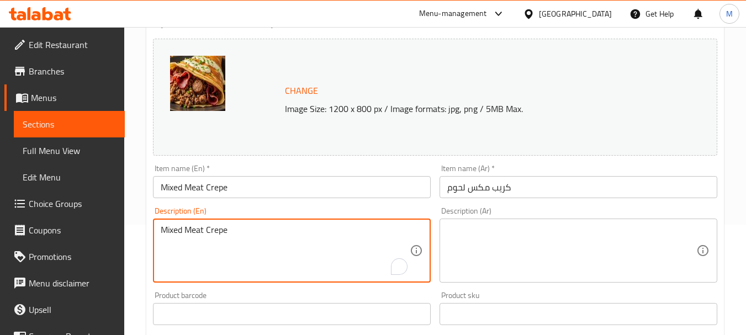
drag, startPoint x: 206, startPoint y: 227, endPoint x: 194, endPoint y: 227, distance: 11.0
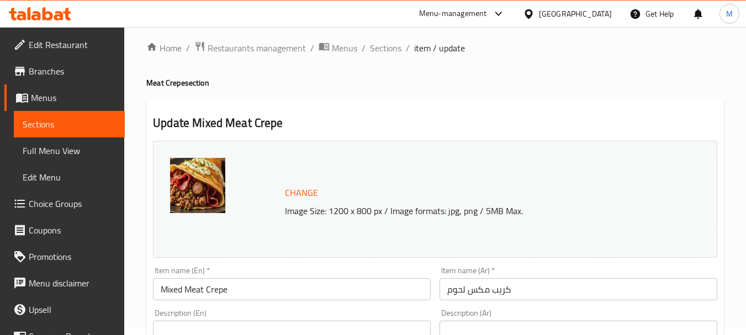
scroll to position [110, 0]
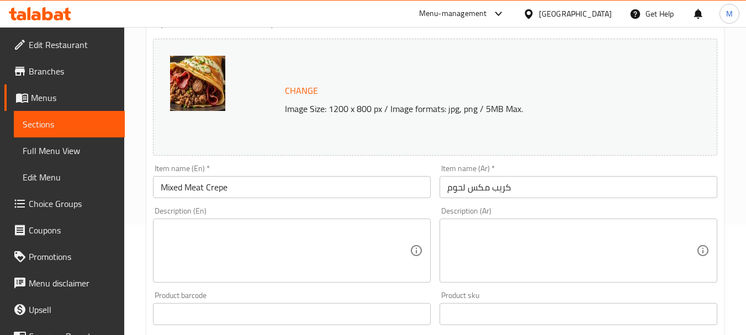
click at [176, 236] on textarea at bounding box center [285, 251] width 249 height 52
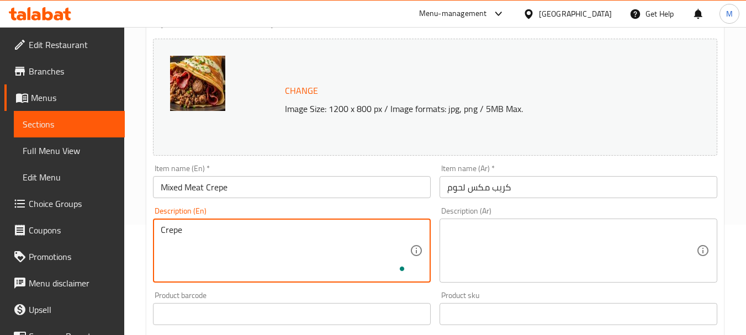
paste textarea "A thin pancake filled with various types of meat."
drag, startPoint x: 239, startPoint y: 229, endPoint x: 183, endPoint y: 232, distance: 55.3
click at [183, 232] on textarea "Crepe A thin pancake filled with various types of meat." at bounding box center [285, 251] width 249 height 52
type textarea "Crepe filled with various types of meat."
click at [472, 226] on textarea at bounding box center [571, 251] width 249 height 52
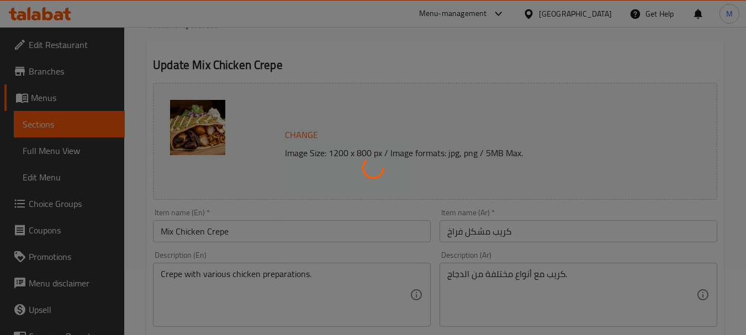
scroll to position [166, 0]
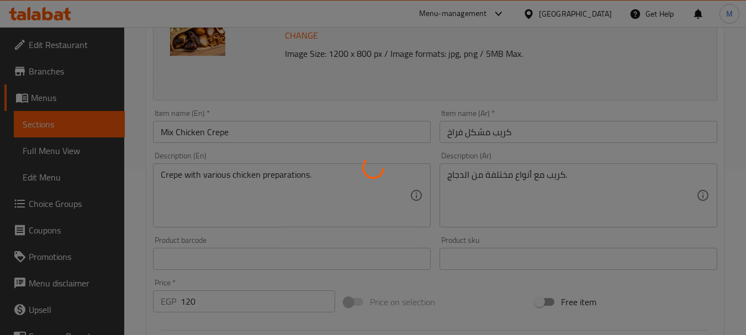
click at [536, 177] on div at bounding box center [373, 167] width 746 height 335
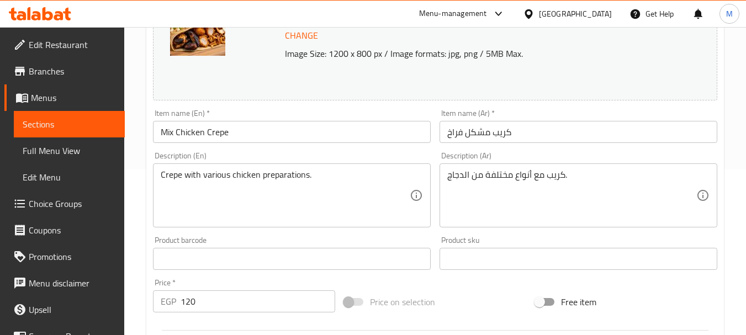
click at [536, 177] on textarea "كريب مع أنواع مختلفة من الدجاج." at bounding box center [571, 196] width 249 height 52
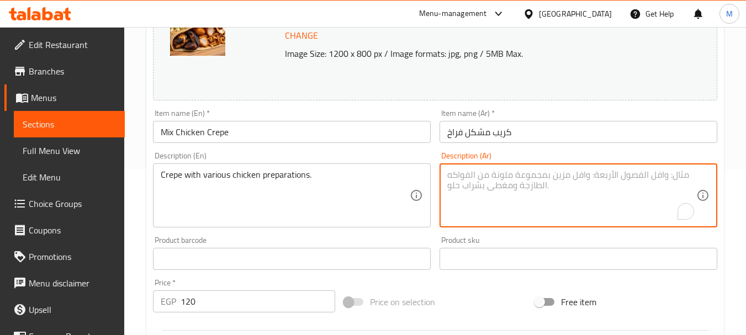
click at [287, 168] on div "Crepe with various chicken preparations. Description (En)" at bounding box center [292, 196] width 278 height 64
click at [290, 171] on textarea "Crepe with various chicken preparations." at bounding box center [285, 196] width 249 height 52
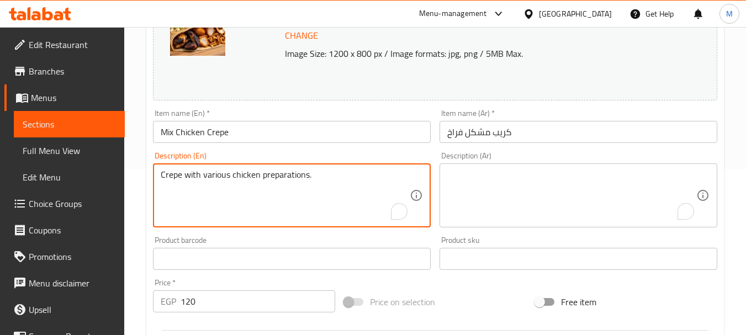
click at [290, 171] on textarea "Crepe with various chicken preparations." at bounding box center [285, 196] width 249 height 52
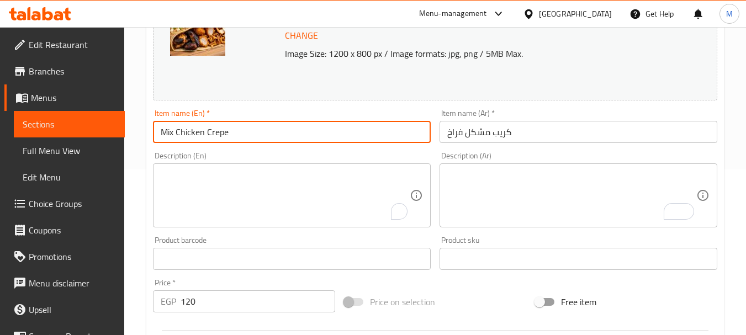
click at [269, 132] on input "Mix Chicken Crepe" at bounding box center [292, 132] width 278 height 22
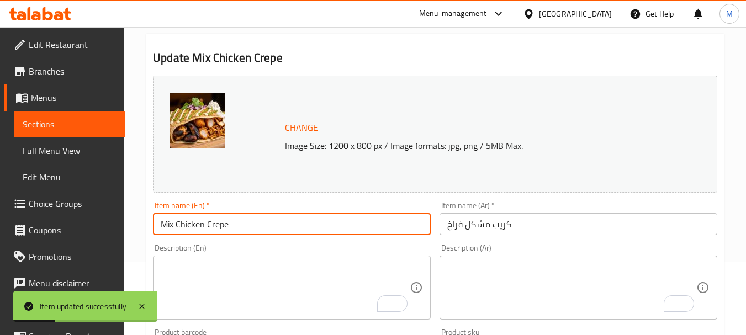
scroll to position [0, 0]
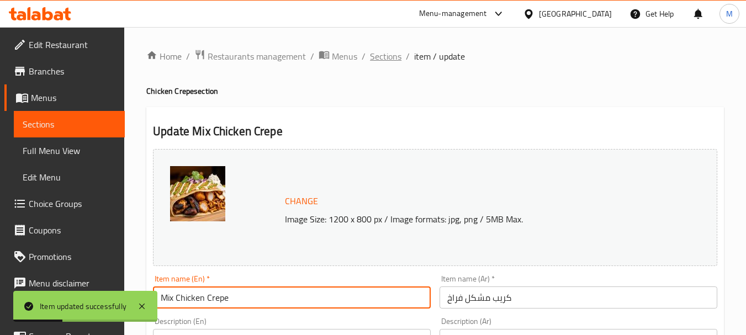
click at [386, 50] on span "Sections" at bounding box center [385, 56] width 31 height 13
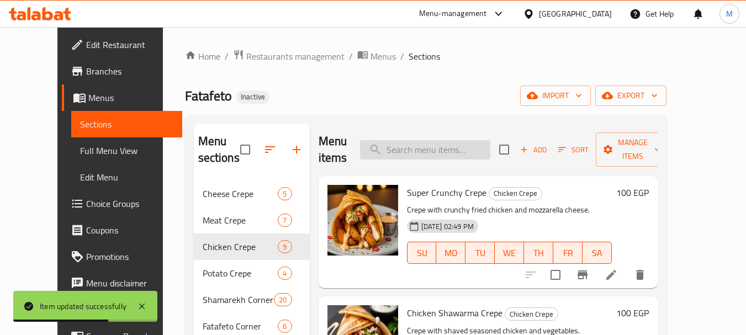
click at [398, 152] on input "search" at bounding box center [425, 149] width 130 height 19
paste input "patties"
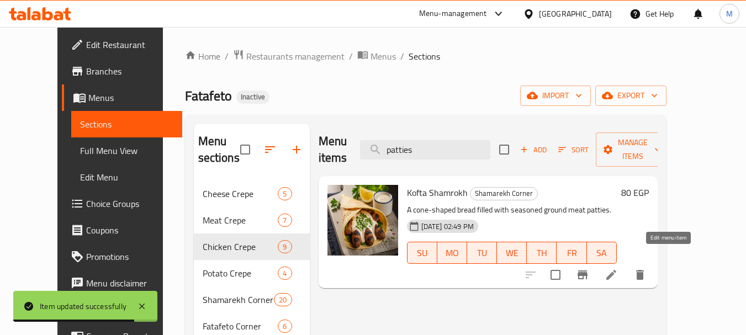
type input "patties"
click at [617, 270] on icon at bounding box center [612, 275] width 10 height 10
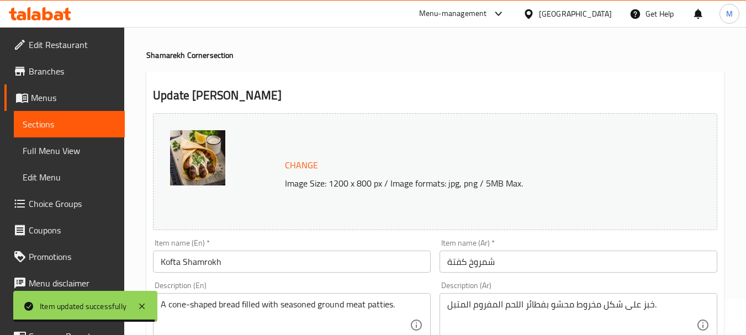
scroll to position [55, 0]
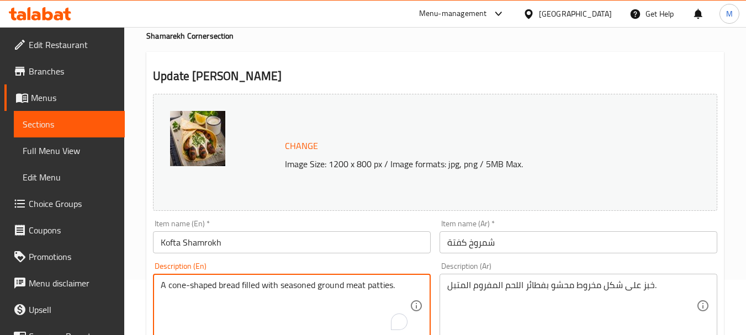
click at [390, 288] on textarea "A cone-shaped bread filled with seasoned ground meat patties." at bounding box center [285, 306] width 249 height 52
type textarea "A cone-shaped bread filled with seasoned ground meat."
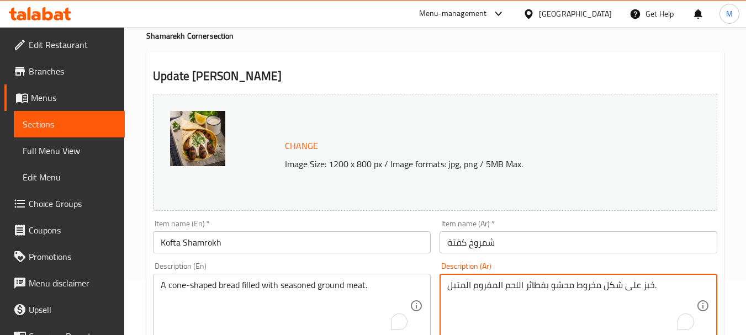
click at [540, 285] on textarea "خبز على شكل مخروط محشو بفطائر اللحم المفروم المتبل." at bounding box center [571, 306] width 249 height 52
click at [517, 288] on textarea "خبز على شكل مخروط محشو اللحم المفروم المتبل." at bounding box center [571, 306] width 249 height 52
drag, startPoint x: 496, startPoint y: 286, endPoint x: 505, endPoint y: 297, distance: 14.5
click at [499, 287] on textarea "خبز على شكل مخروط محشو لحم المفروم المتبل." at bounding box center [571, 306] width 249 height 52
drag, startPoint x: 464, startPoint y: 287, endPoint x: 477, endPoint y: 305, distance: 22.2
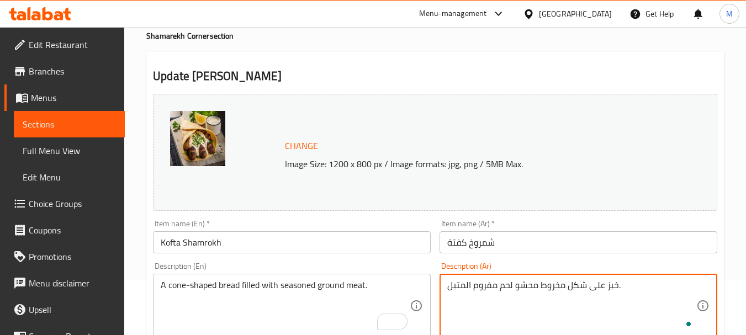
click at [464, 287] on textarea "خبز على شكل مخروط محشو لحم مفروم المتبل." at bounding box center [571, 306] width 249 height 52
type textarea "خبز على شكل مخروط محشو لحم مفروم متبل."
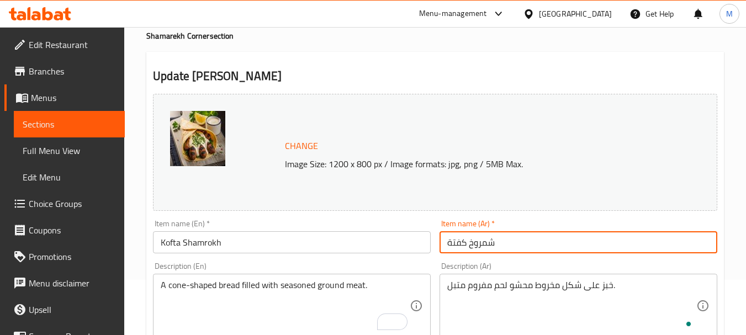
click at [507, 244] on input "شمروخ كفتة" at bounding box center [579, 242] width 278 height 22
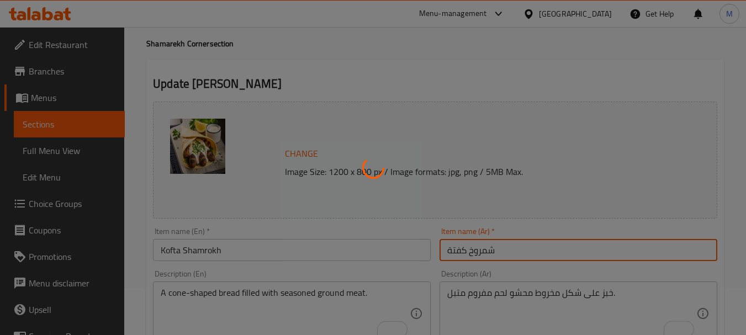
scroll to position [0, 0]
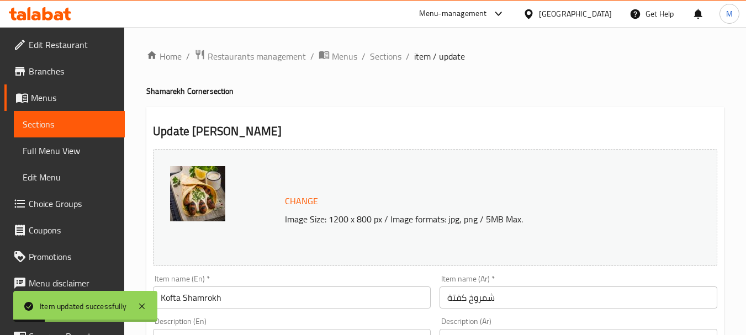
click at [382, 58] on span "Sections" at bounding box center [385, 56] width 31 height 13
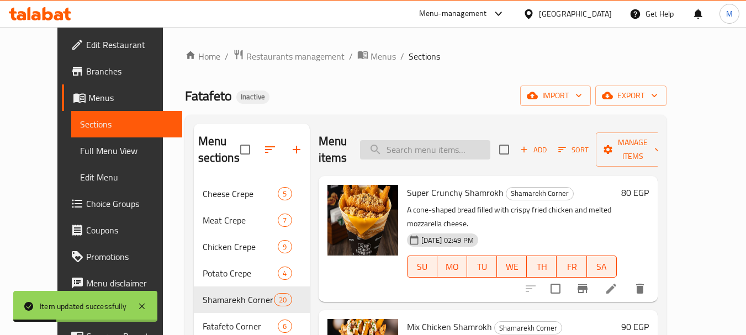
click at [423, 140] on input "search" at bounding box center [425, 149] width 130 height 19
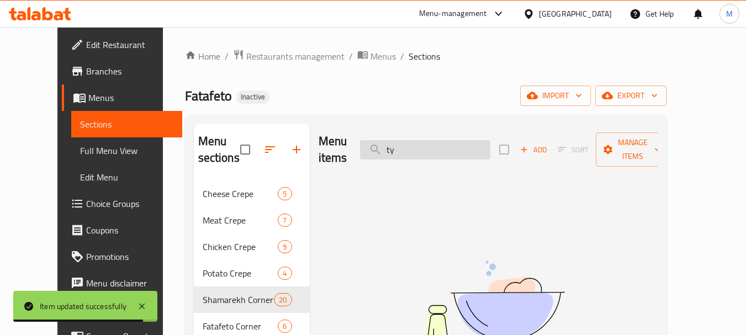
type input "t"
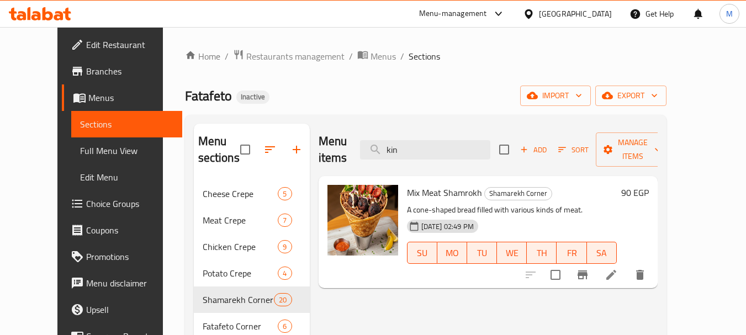
type input "kin"
click at [618, 268] on icon at bounding box center [611, 274] width 13 height 13
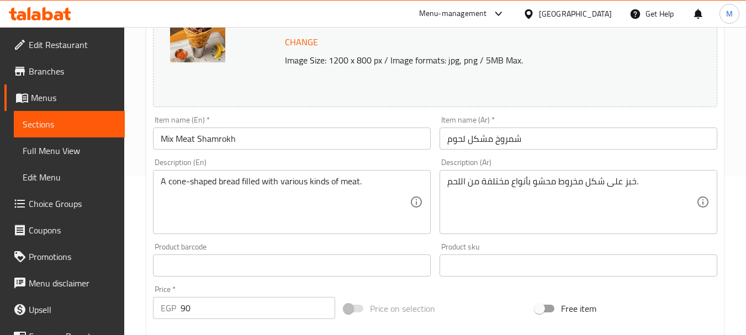
scroll to position [166, 0]
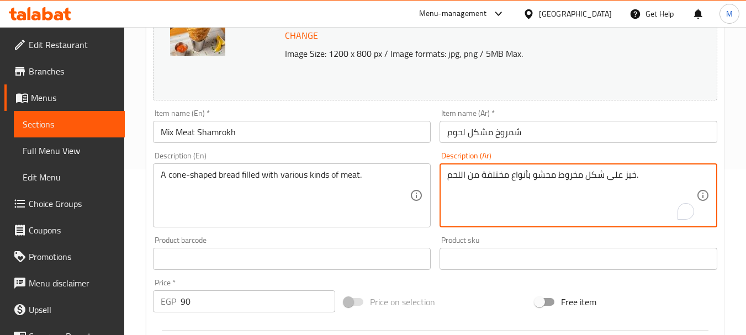
click at [543, 180] on textarea "خبز على شكل مخروط محشو بأنواع مختلفة من اللحم." at bounding box center [571, 196] width 249 height 52
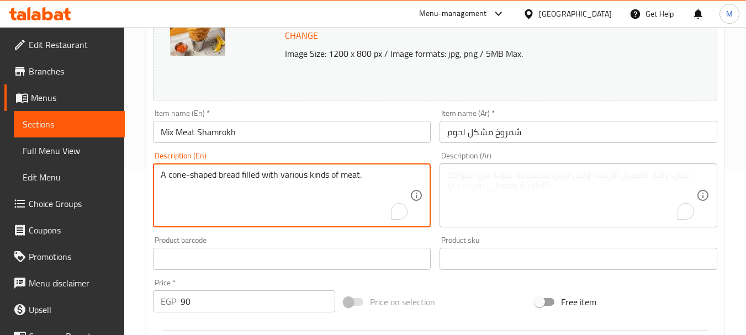
click at [283, 179] on textarea "A cone-shaped bread filled with various kinds of meat." at bounding box center [285, 196] width 249 height 52
click at [306, 136] on input "Mix Meat Shamrokh" at bounding box center [292, 132] width 278 height 22
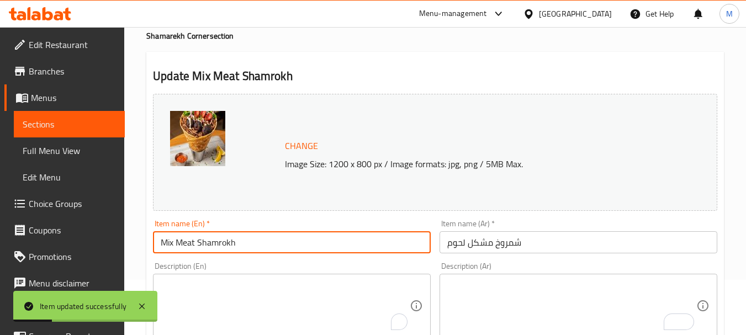
scroll to position [0, 0]
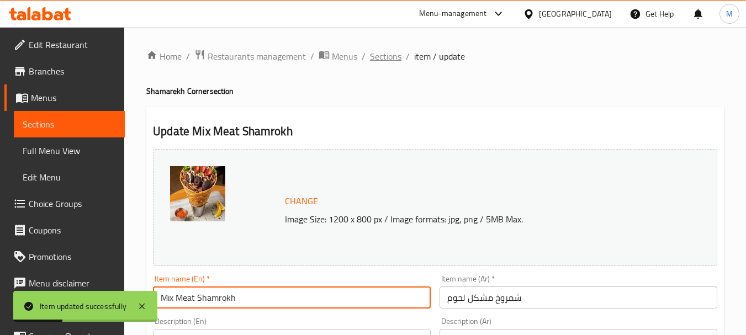
click at [386, 51] on span "Sections" at bounding box center [385, 56] width 31 height 13
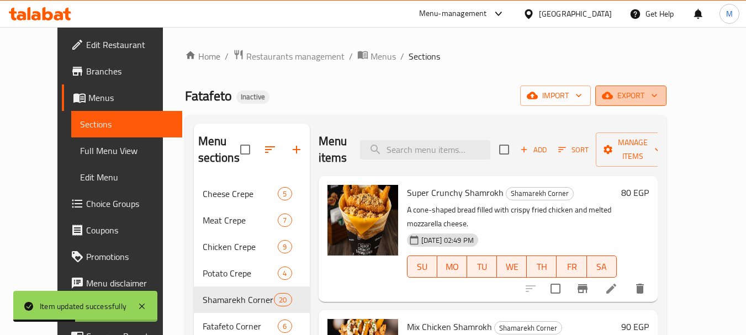
click at [658, 89] on span "export" at bounding box center [631, 96] width 54 height 14
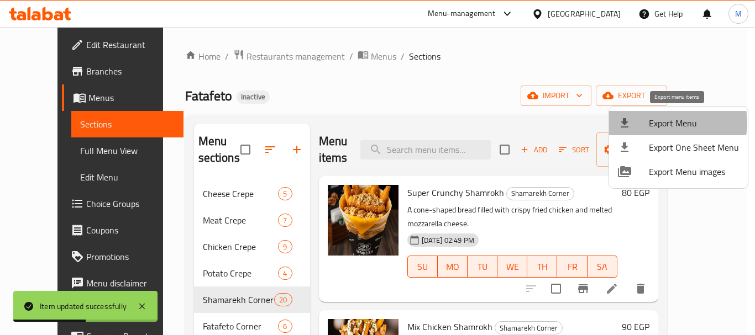
click at [665, 123] on span "Export Menu" at bounding box center [694, 123] width 90 height 13
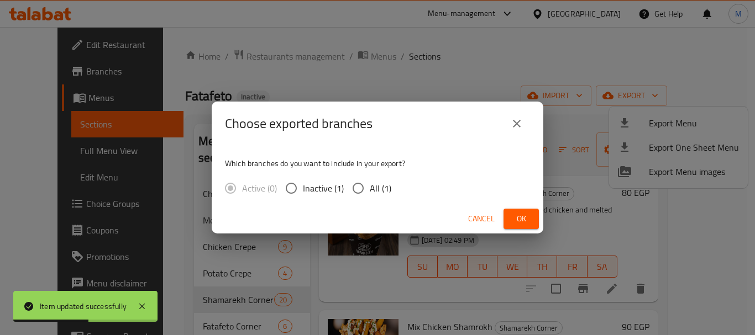
click at [378, 189] on span "All (1)" at bounding box center [381, 188] width 22 height 13
click at [370, 189] on input "All (1)" at bounding box center [357, 188] width 23 height 23
radio input "true"
click at [524, 219] on span "Ok" at bounding box center [521, 219] width 18 height 14
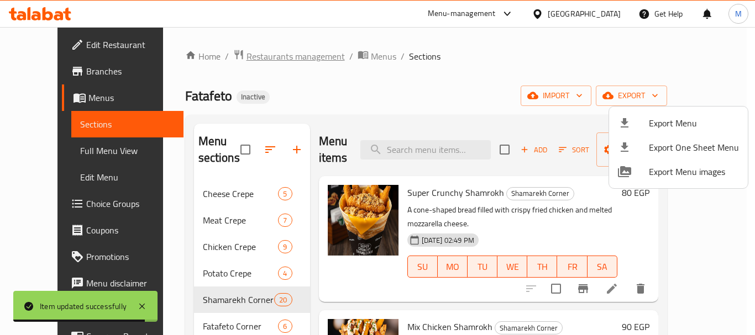
drag, startPoint x: 288, startPoint y: 82, endPoint x: 270, endPoint y: 49, distance: 38.3
click at [288, 81] on div at bounding box center [377, 167] width 755 height 335
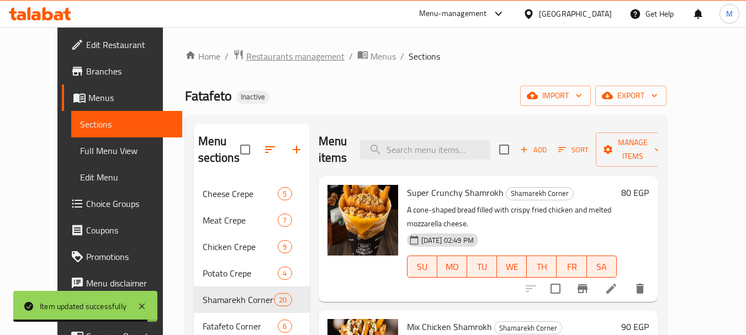
click at [268, 50] on span "Restaurants management" at bounding box center [295, 56] width 98 height 13
